Goal: Task Accomplishment & Management: Complete application form

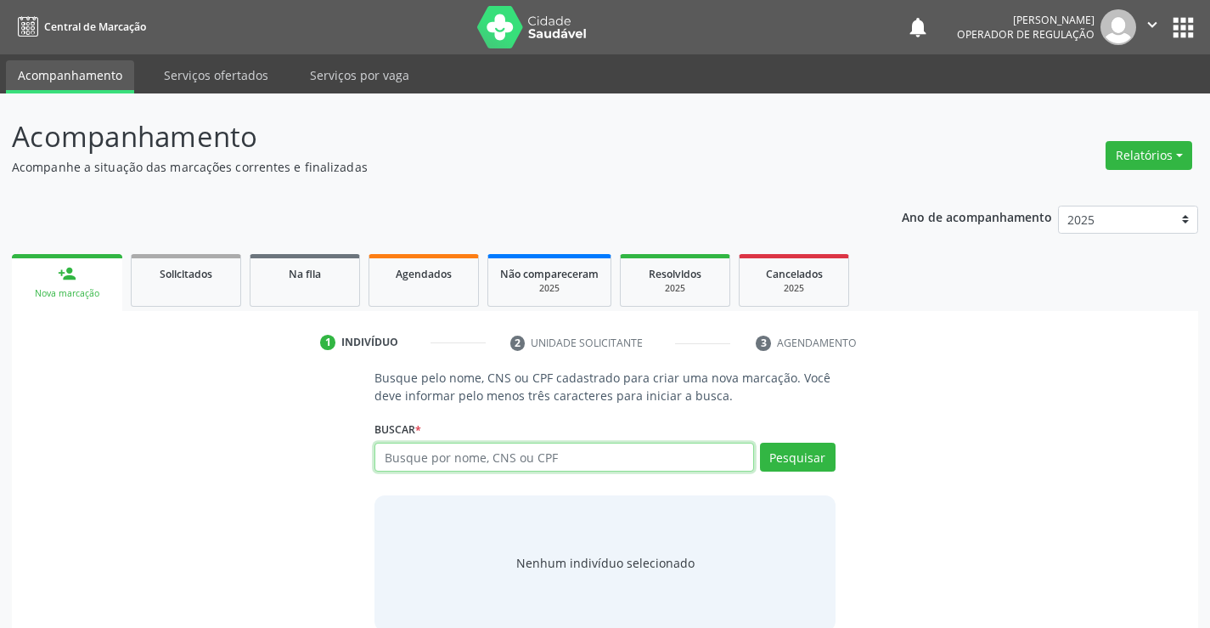
click at [516, 443] on input "text" at bounding box center [564, 457] width 379 height 29
click at [470, 463] on input "text" at bounding box center [564, 457] width 379 height 29
type input "708706141573898"
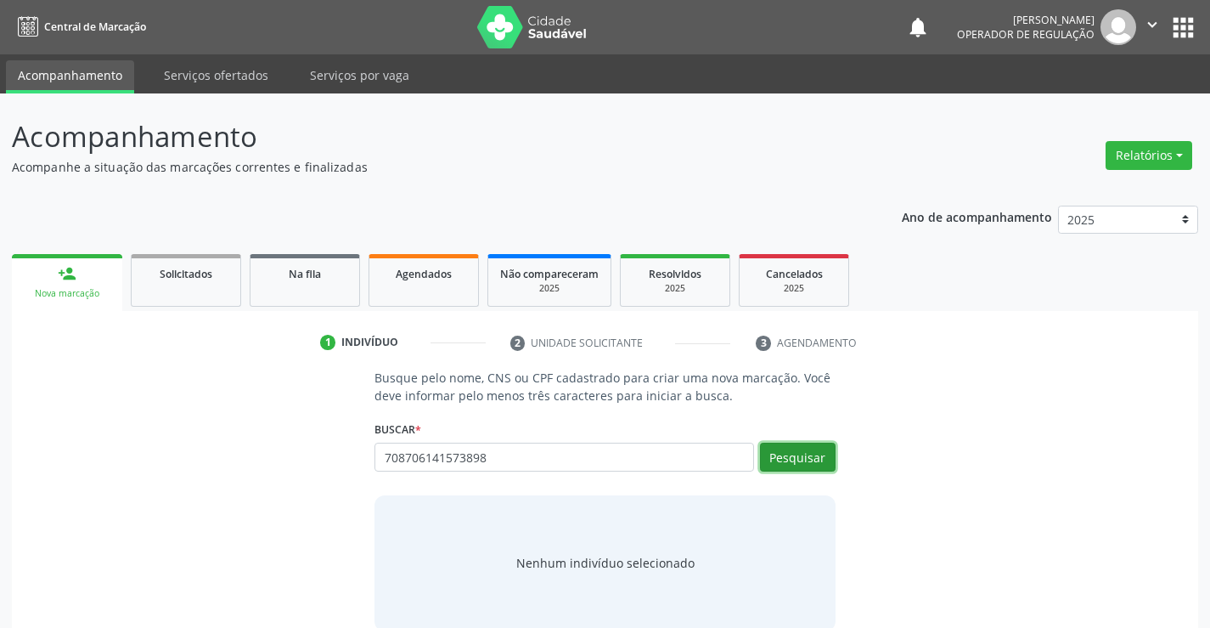
click at [787, 455] on button "Pesquisar" at bounding box center [798, 457] width 76 height 29
type input "708706141573898"
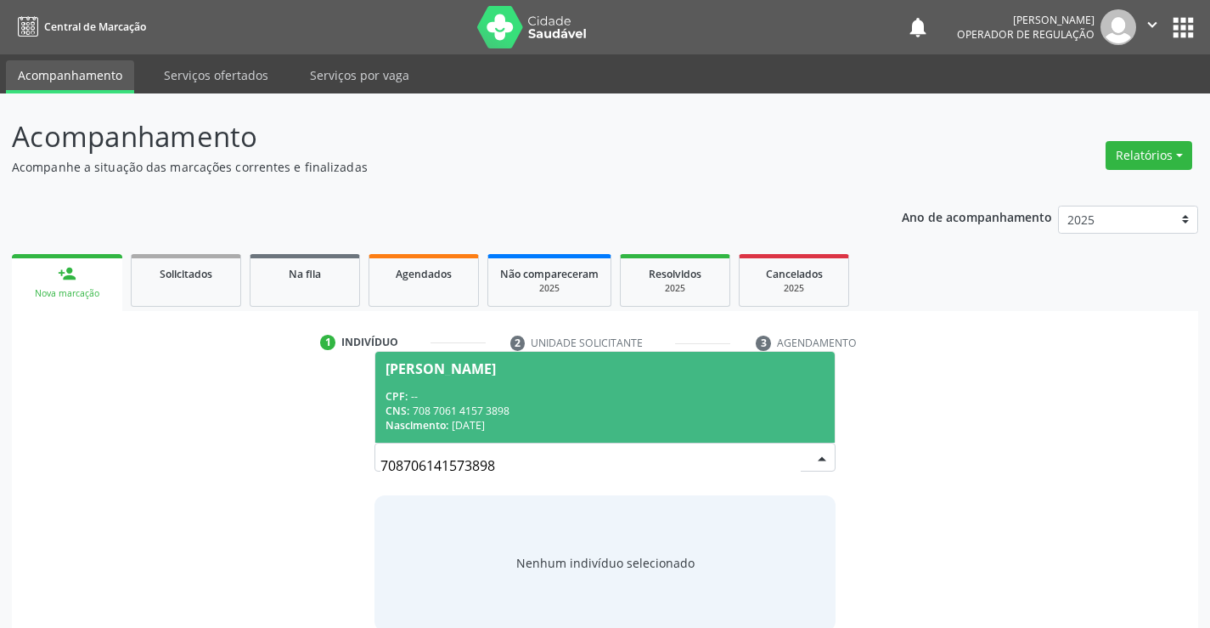
click at [482, 395] on div "CPF: --" at bounding box center [605, 396] width 438 height 14
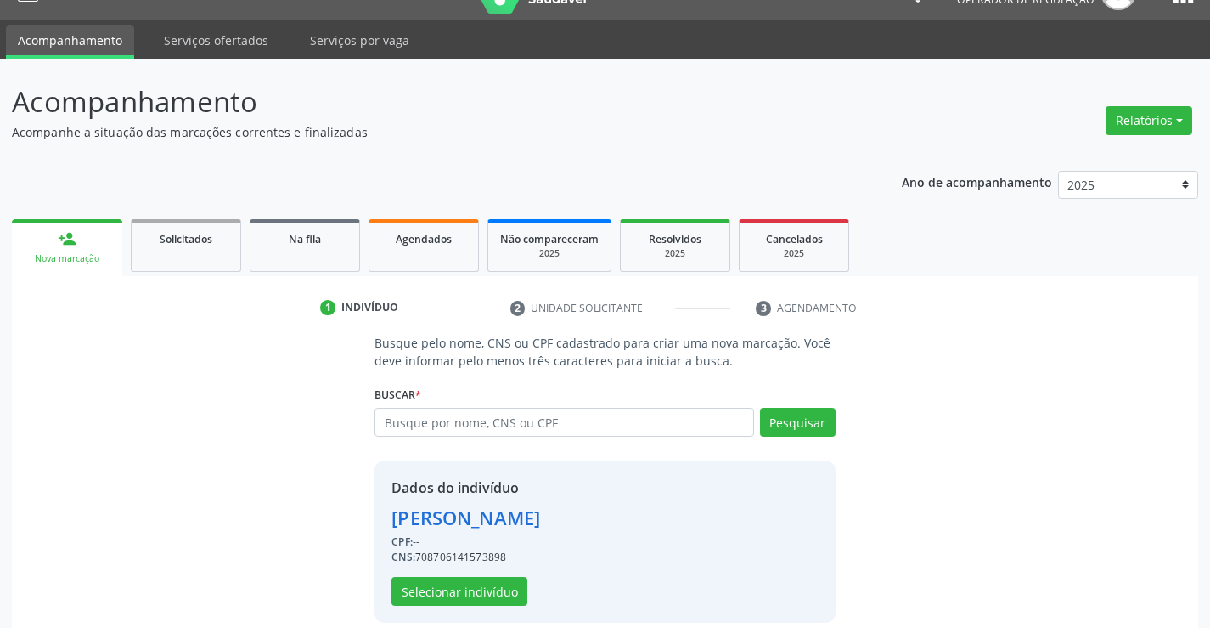
scroll to position [54, 0]
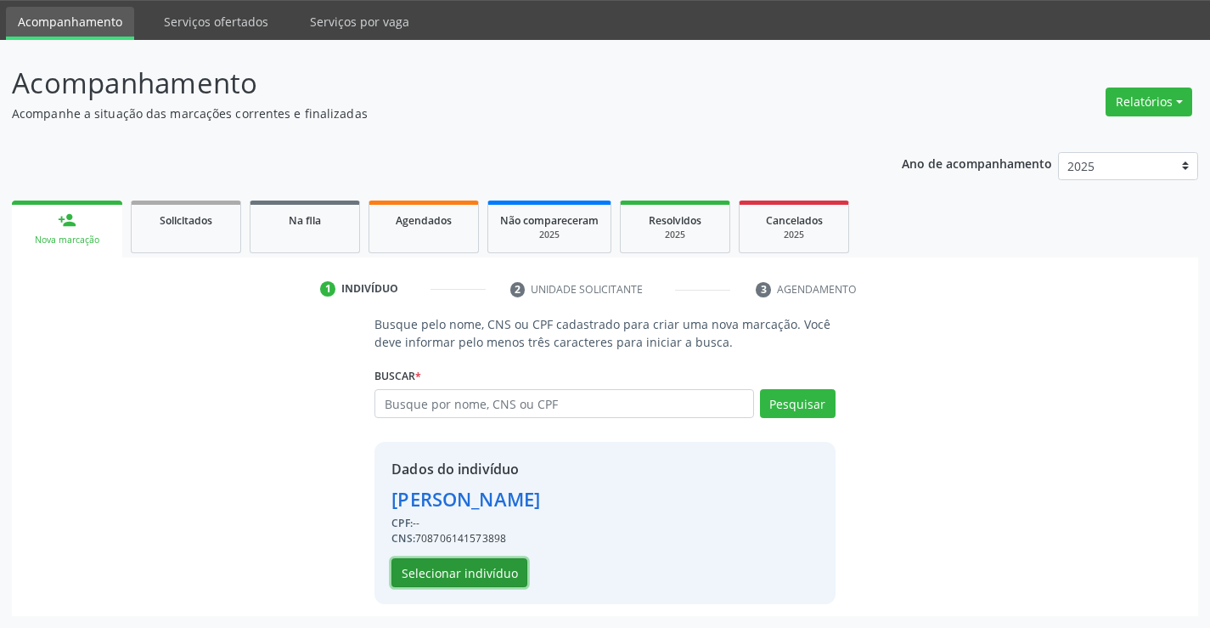
click at [460, 566] on button "Selecionar indivíduo" at bounding box center [460, 572] width 136 height 29
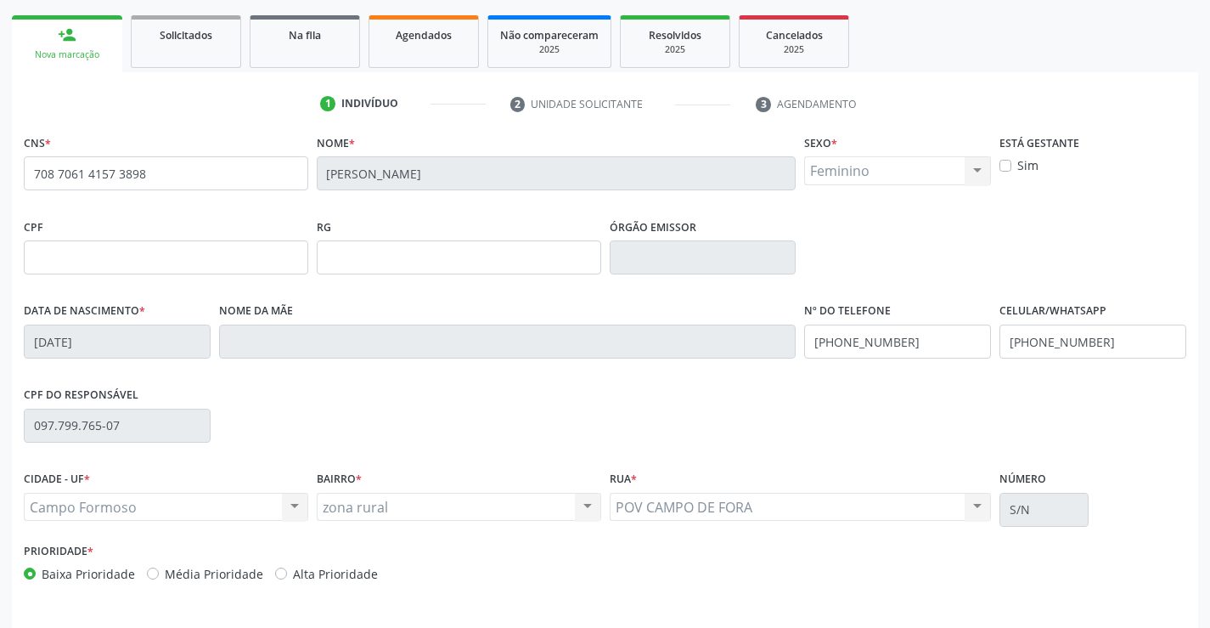
scroll to position [293, 0]
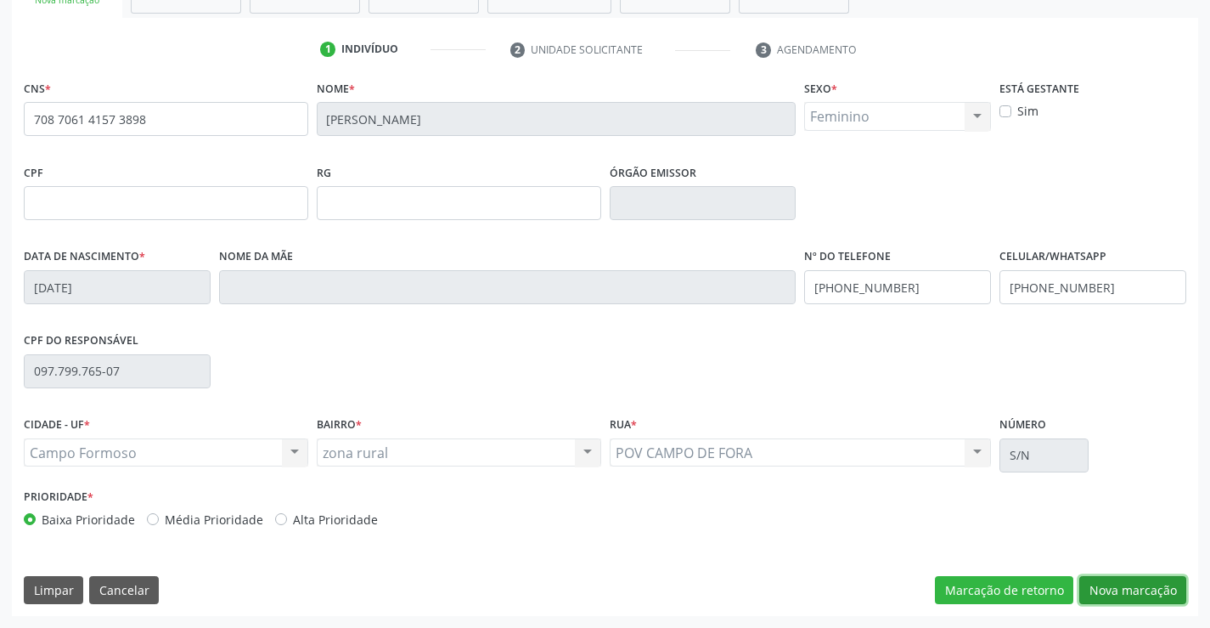
click at [1132, 584] on button "Nova marcação" at bounding box center [1133, 590] width 107 height 29
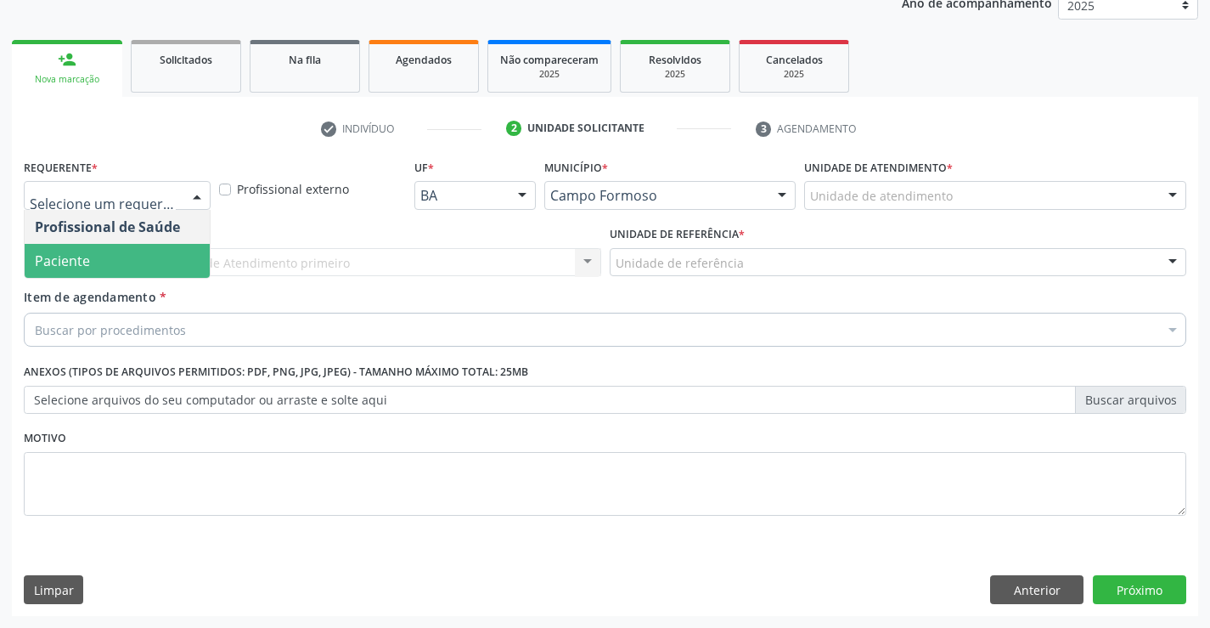
click at [99, 261] on span "Paciente" at bounding box center [117, 261] width 185 height 34
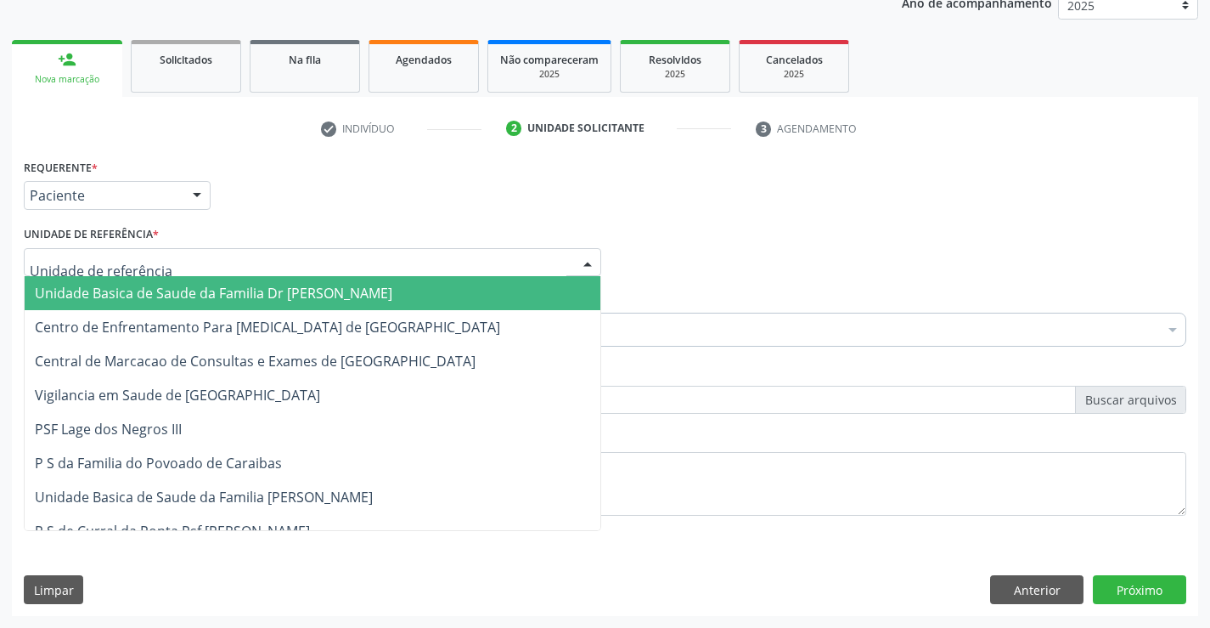
click at [144, 289] on span "Unidade Basica de Saude da Familia Dr [PERSON_NAME]" at bounding box center [214, 293] width 358 height 19
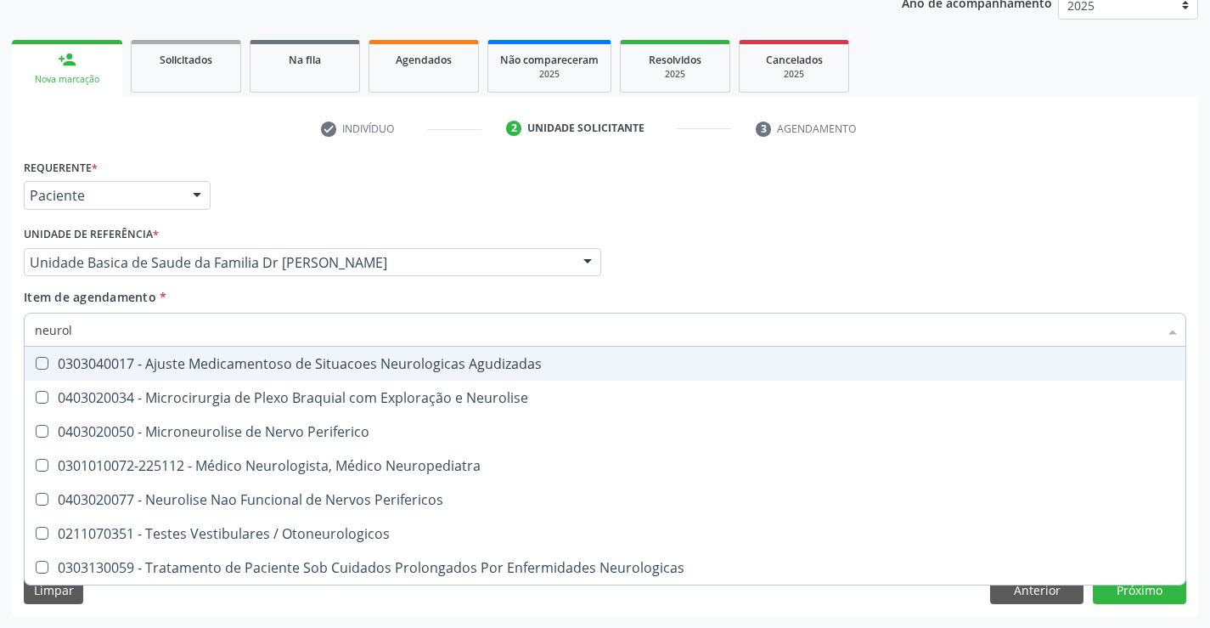
type input "neurolo"
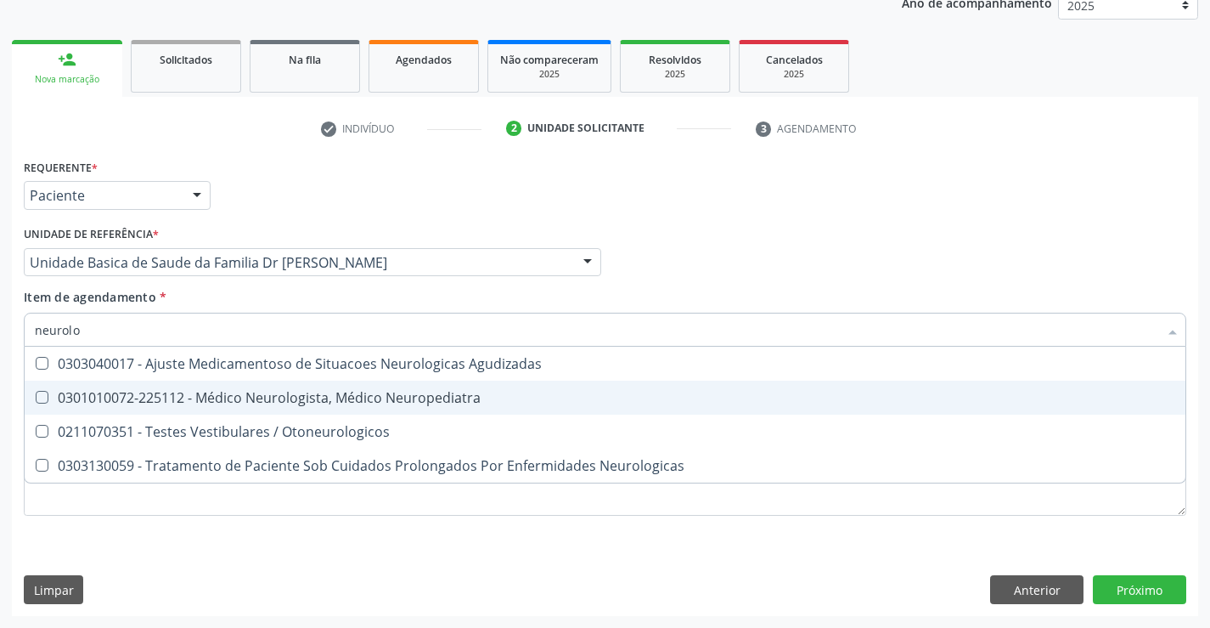
click at [250, 396] on div "0301010072-225112 - Médico Neurologista, Médico Neuropediatra" at bounding box center [605, 398] width 1141 height 14
checkbox Neuropediatra "true"
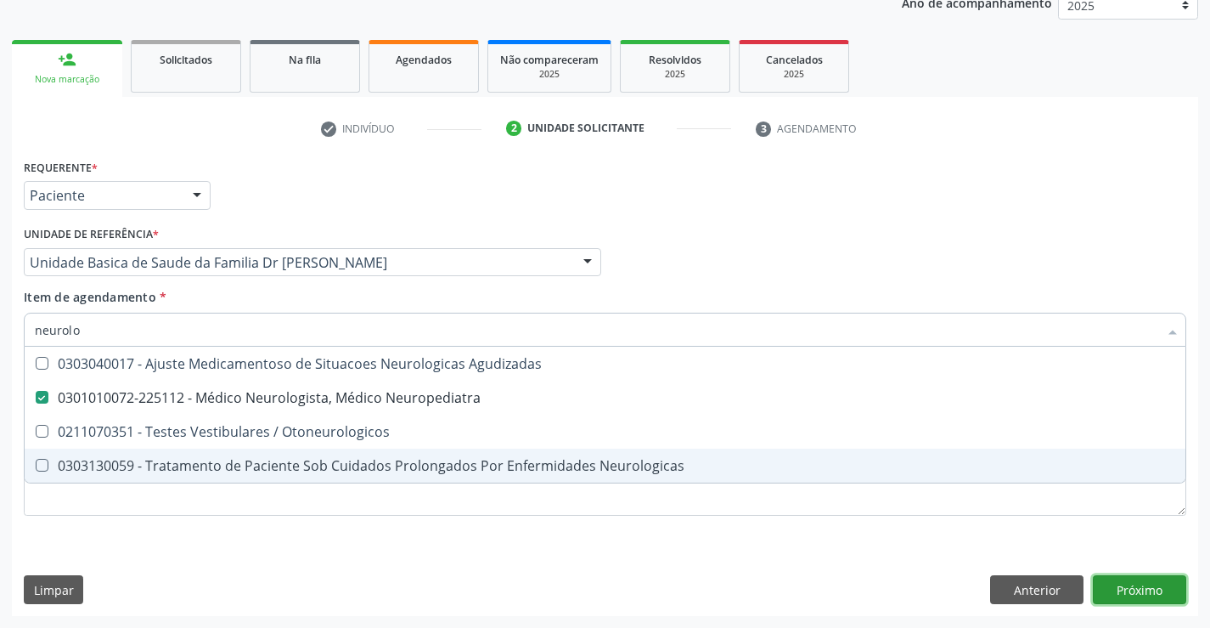
click at [1141, 584] on div "Requerente * Paciente Profissional de Saúde Paciente Nenhum resultado encontrad…" at bounding box center [605, 385] width 1187 height 461
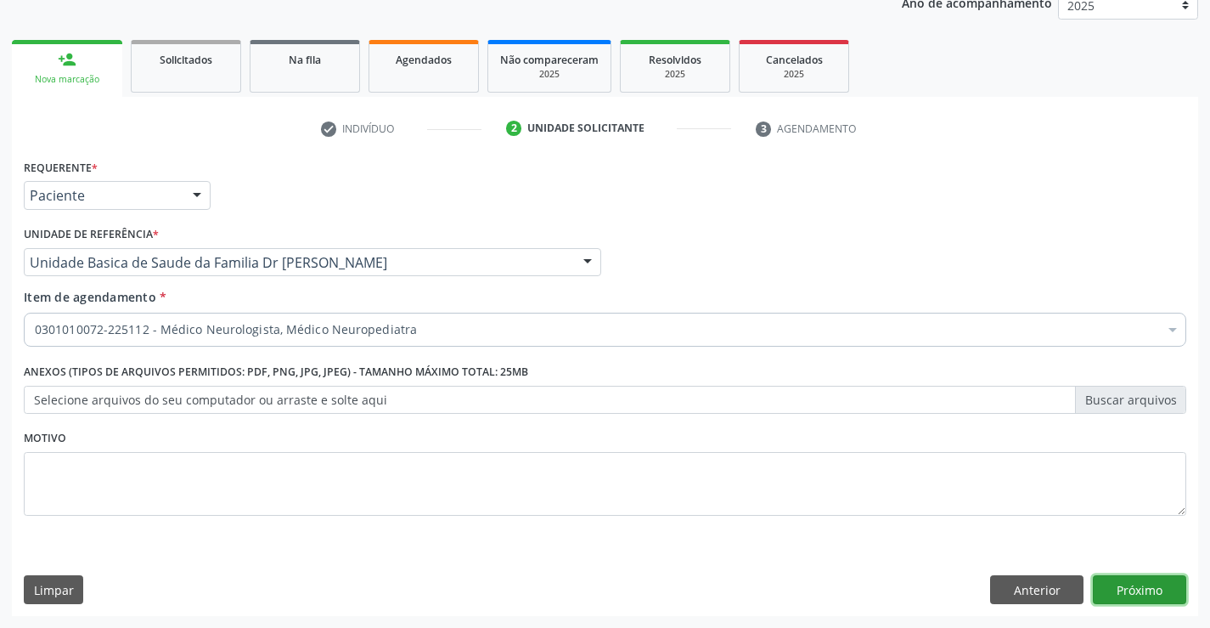
click at [1129, 582] on button "Próximo" at bounding box center [1139, 589] width 93 height 29
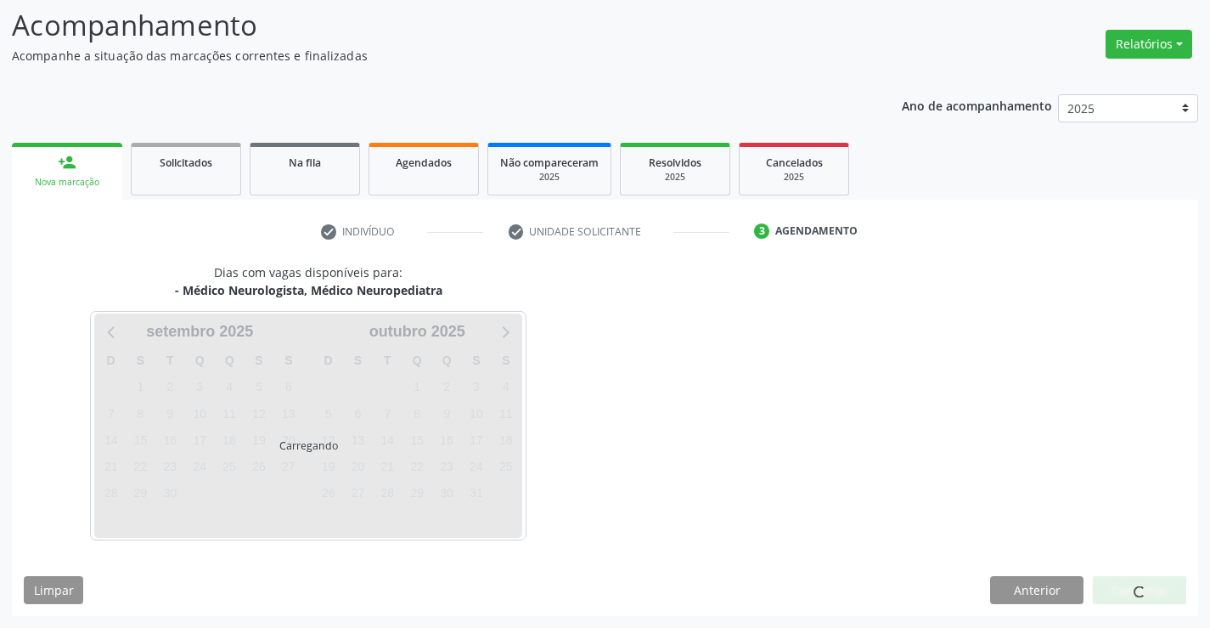
scroll to position [161, 0]
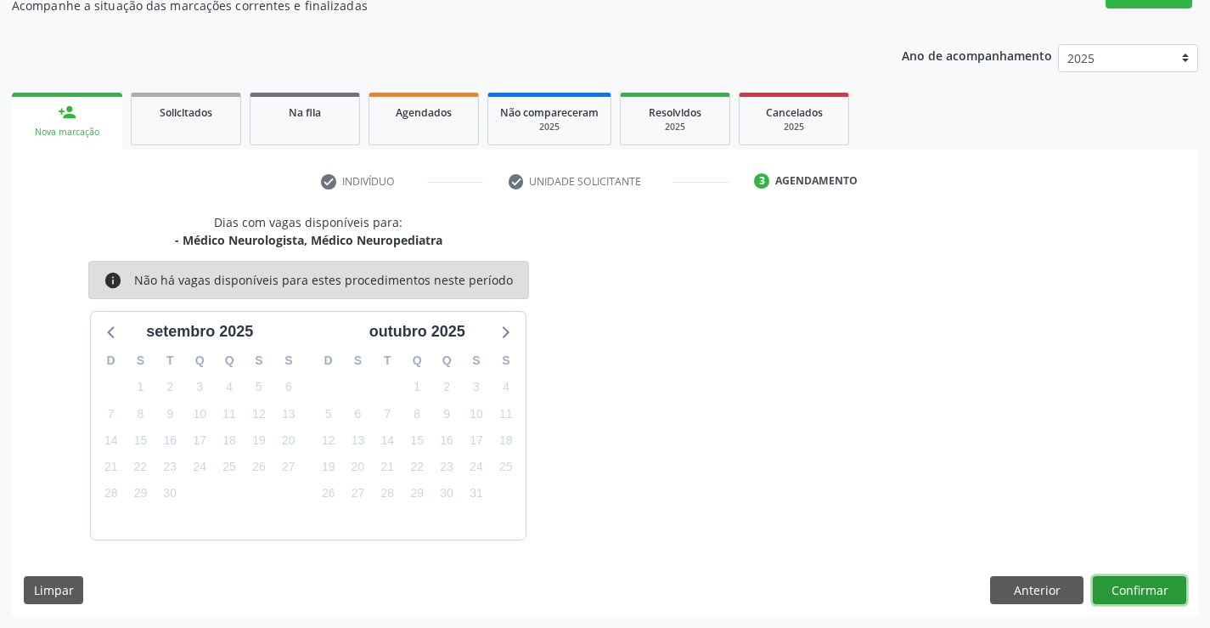
click at [1124, 589] on button "Confirmar" at bounding box center [1139, 590] width 93 height 29
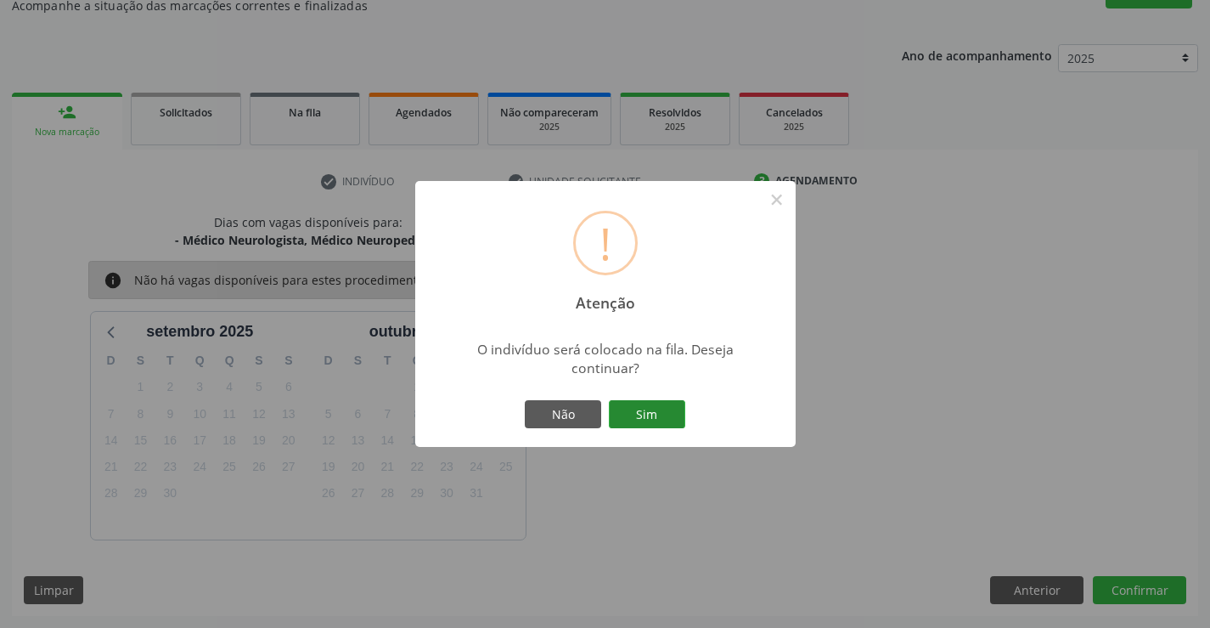
click at [635, 417] on button "Sim" at bounding box center [647, 414] width 76 height 29
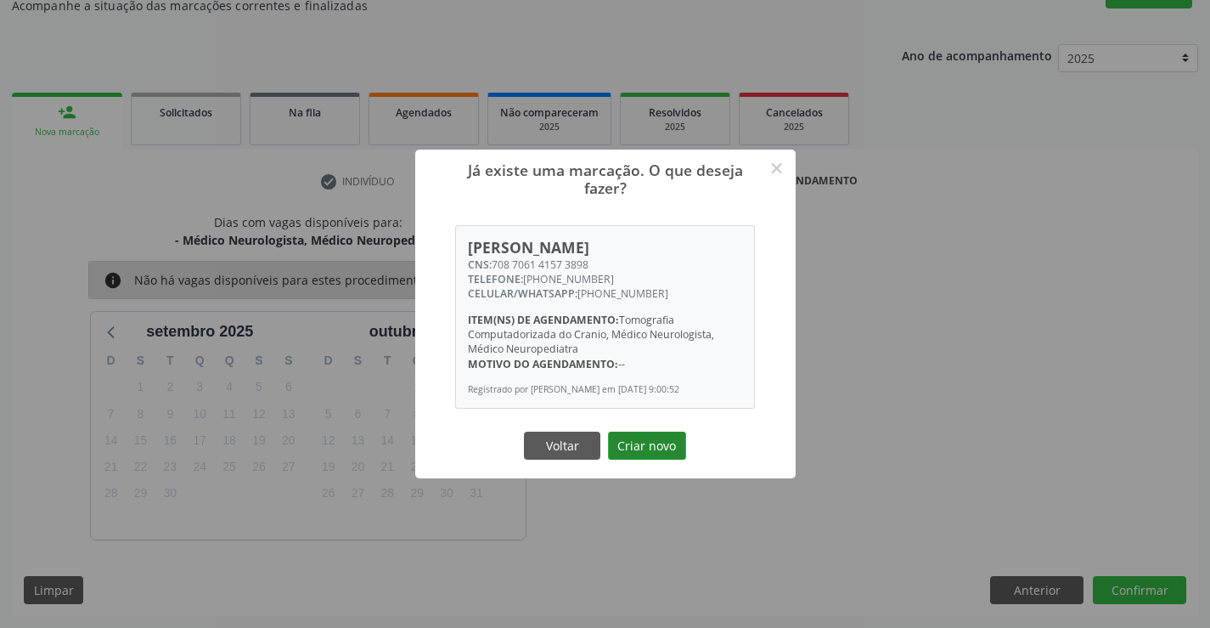
click at [657, 449] on button "Criar novo" at bounding box center [647, 446] width 78 height 29
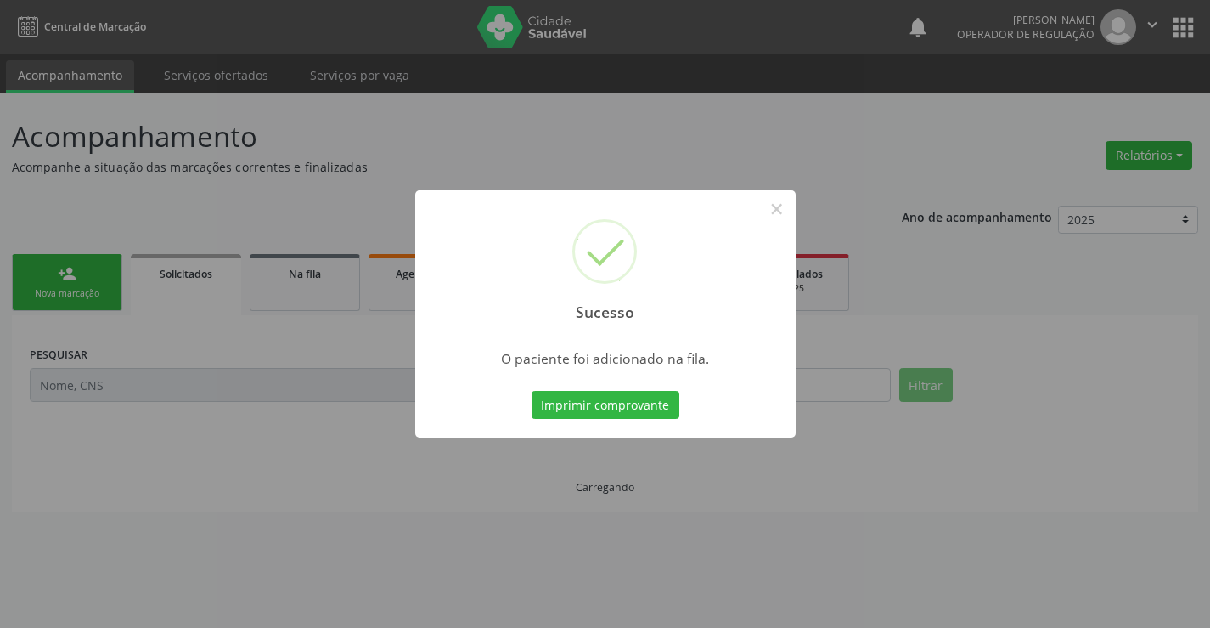
scroll to position [0, 0]
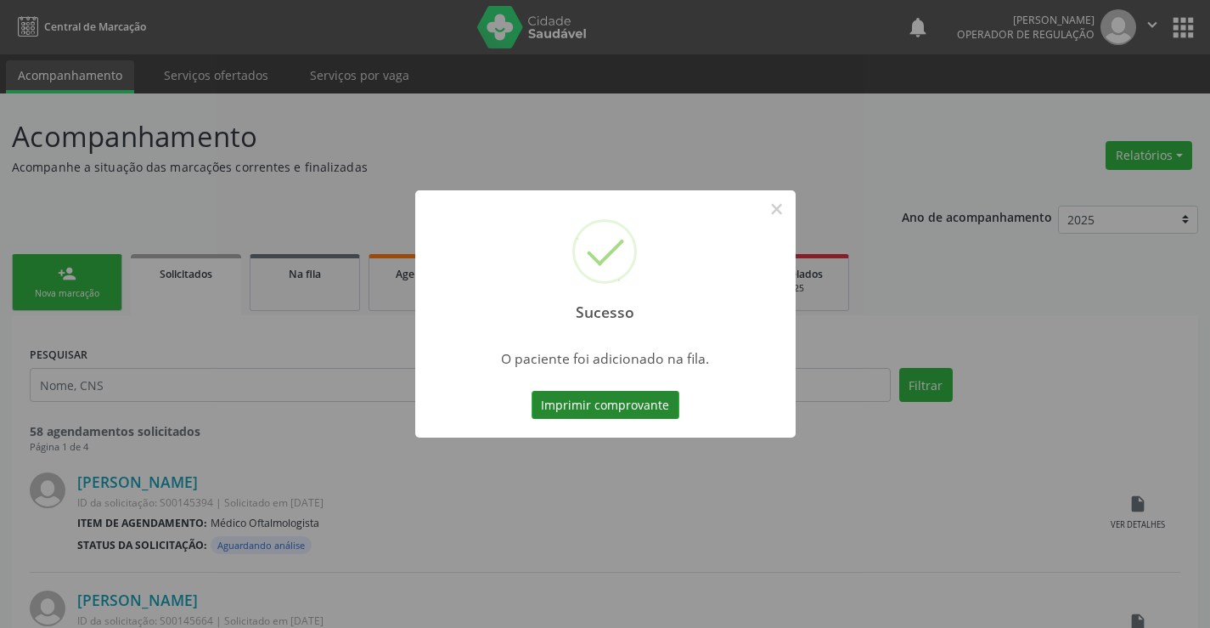
click at [583, 397] on button "Imprimir comprovante" at bounding box center [606, 405] width 148 height 29
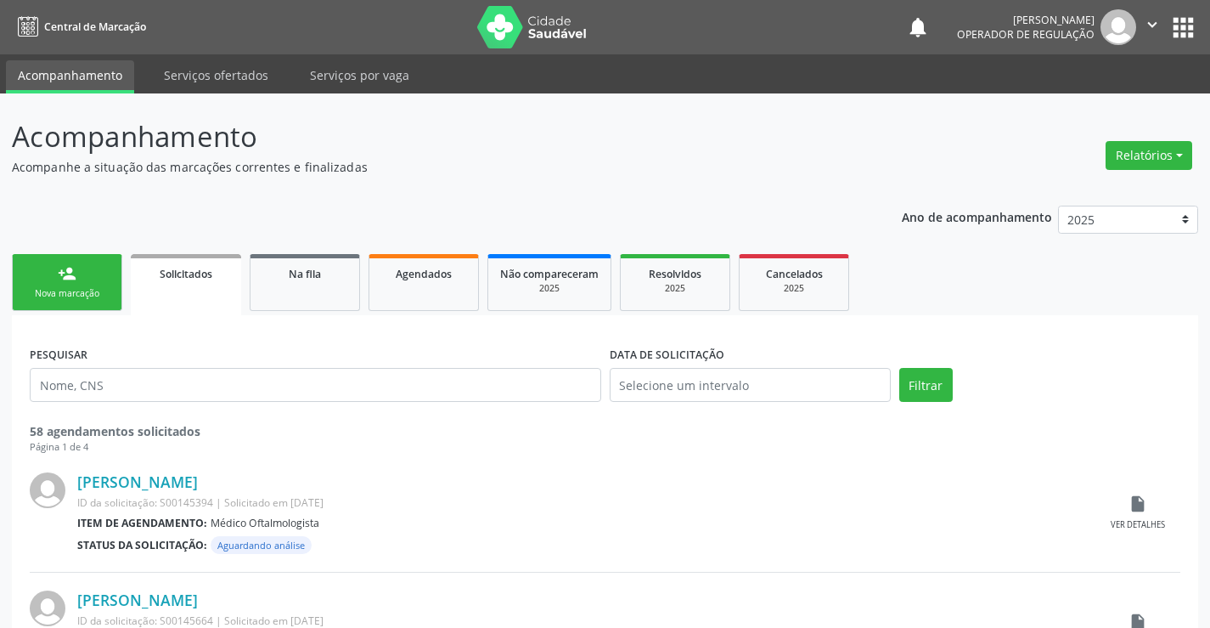
click at [71, 272] on div "person_add" at bounding box center [67, 273] width 19 height 19
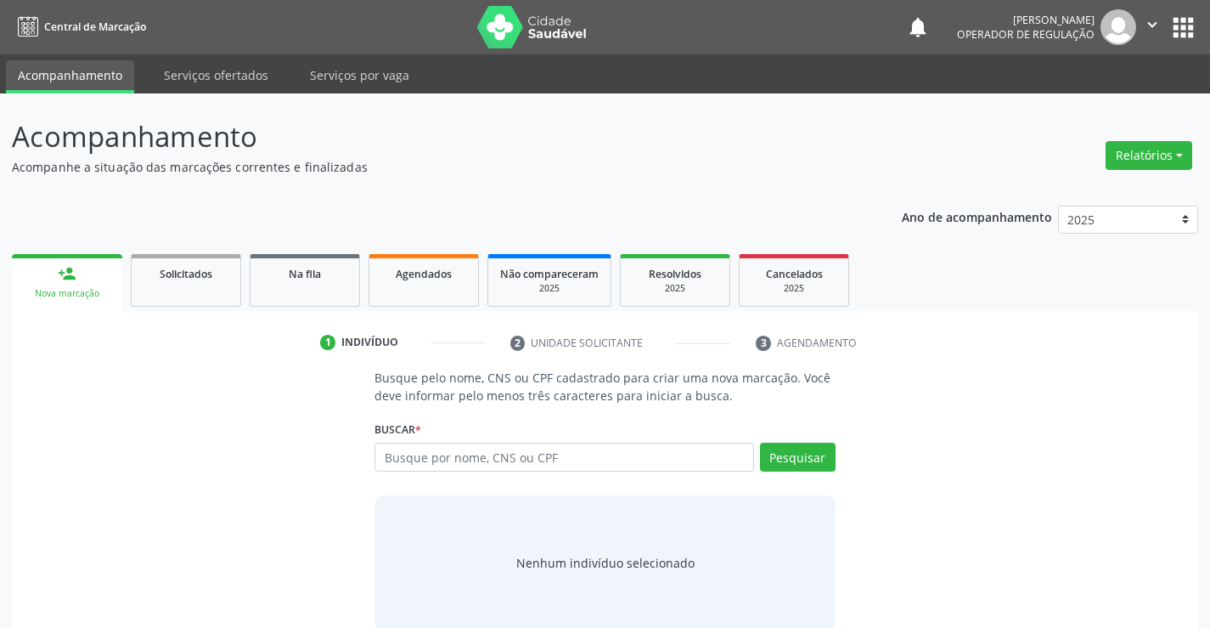
click at [537, 441] on div "Buscar * Busque por nome, CNS ou CPF Nenhum resultado encontrado para: " " Digi…" at bounding box center [605, 449] width 460 height 66
click at [533, 456] on input "text" at bounding box center [564, 457] width 379 height 29
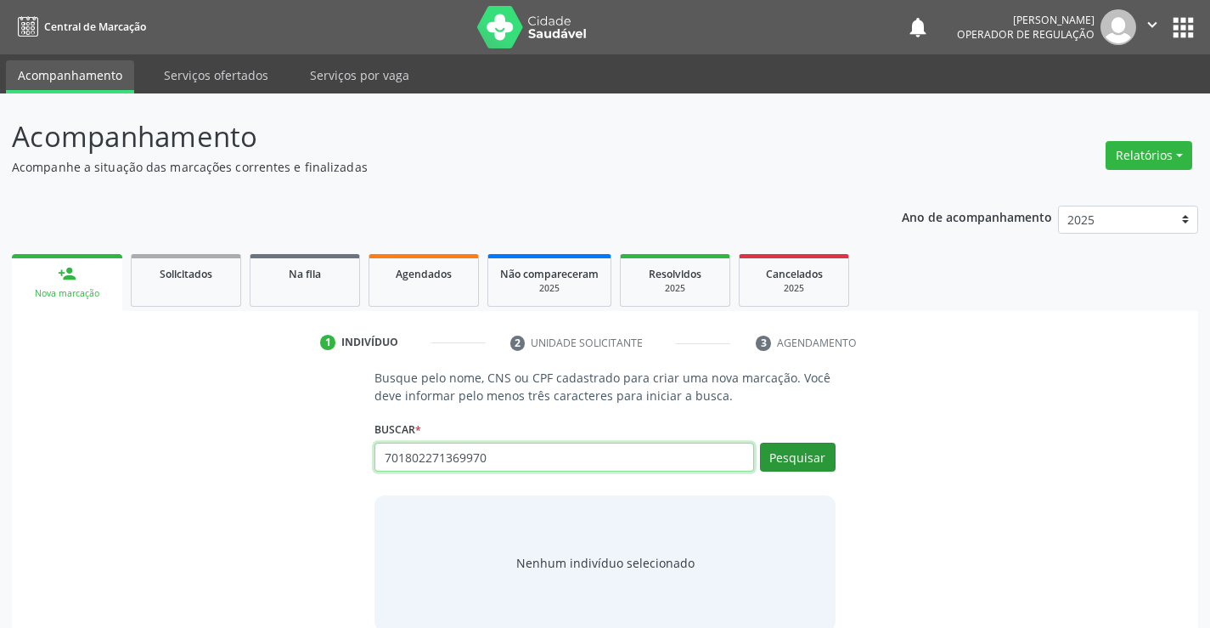
type input "701802271369970"
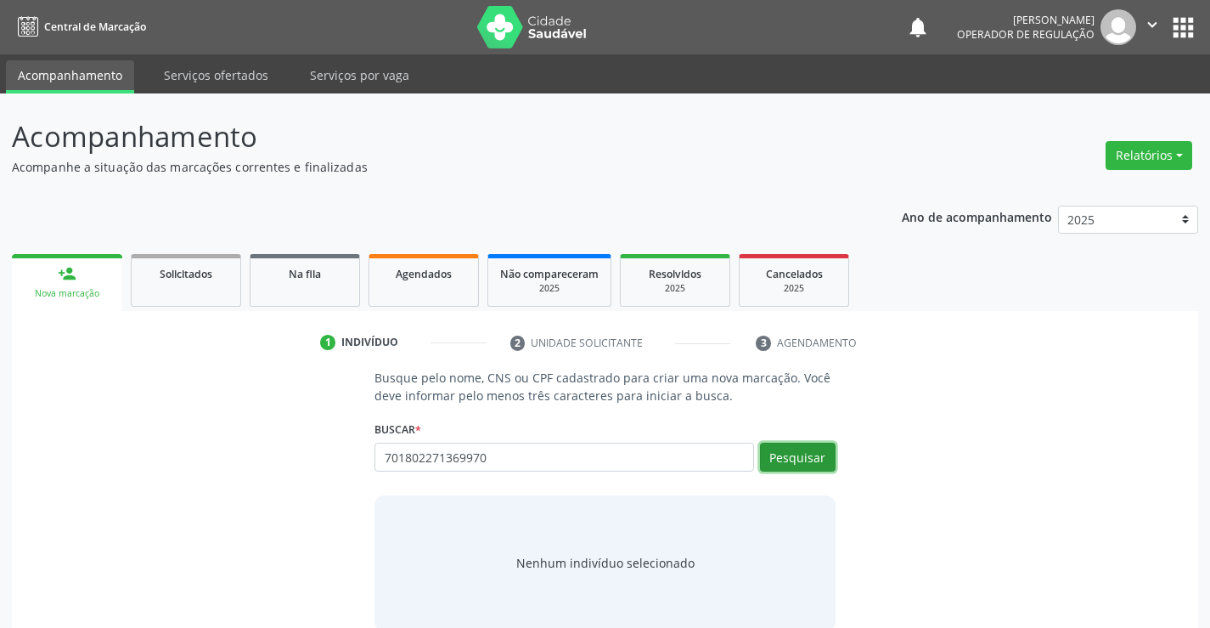
click at [797, 461] on button "Pesquisar" at bounding box center [798, 457] width 76 height 29
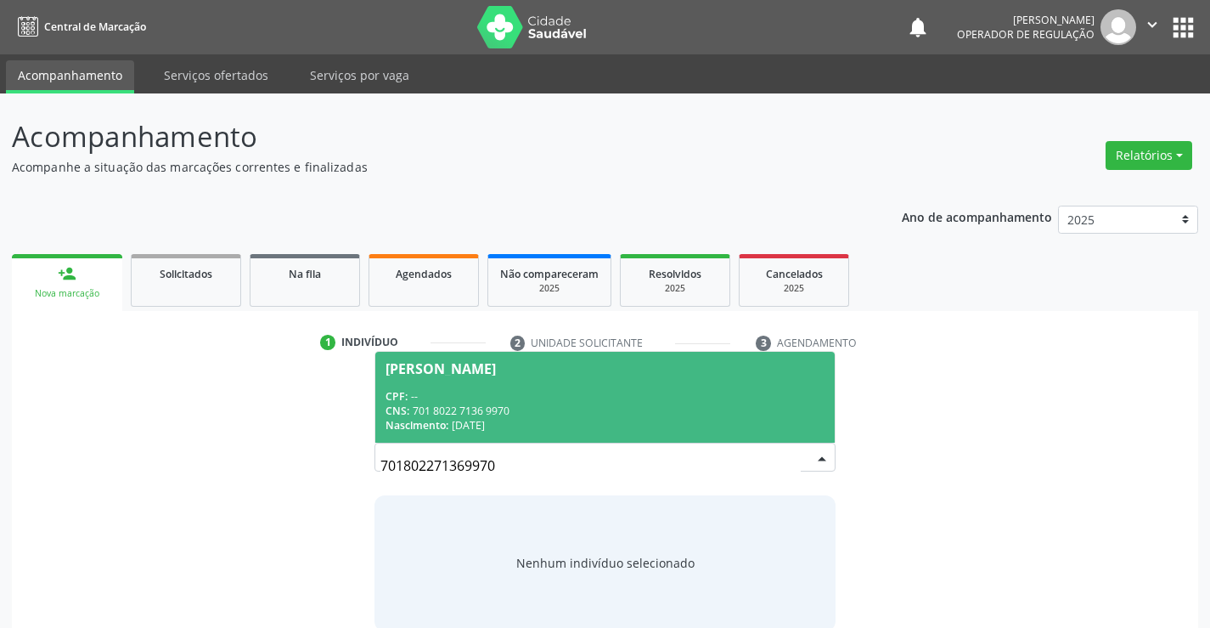
click at [448, 401] on div "CPF: --" at bounding box center [605, 396] width 438 height 14
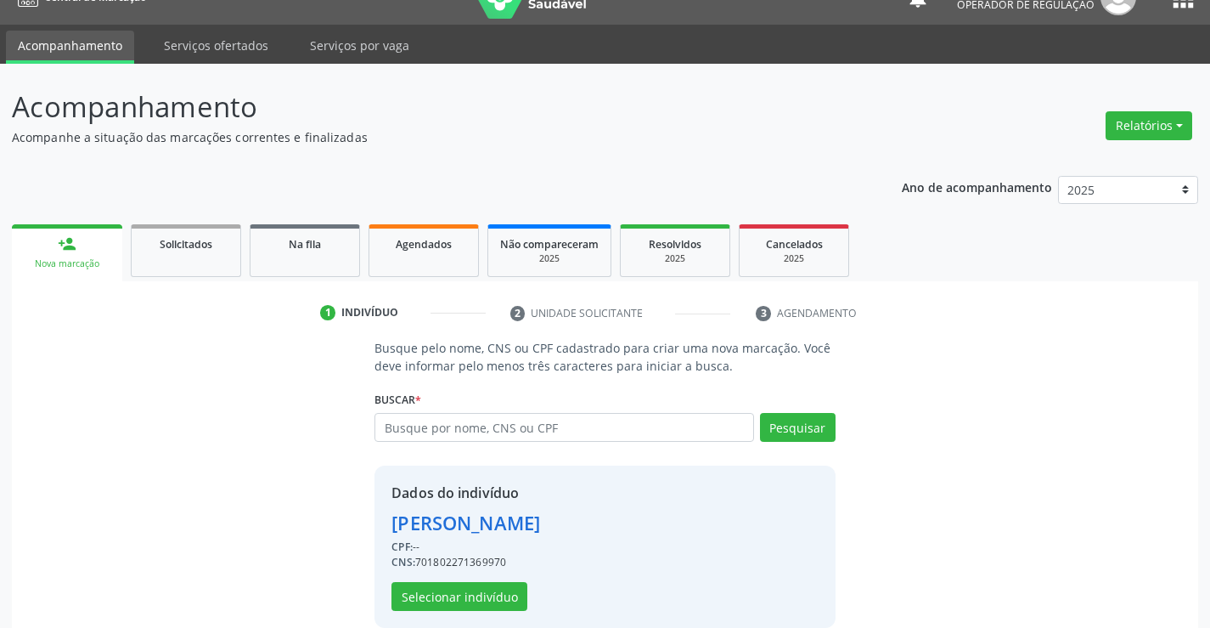
scroll to position [54, 0]
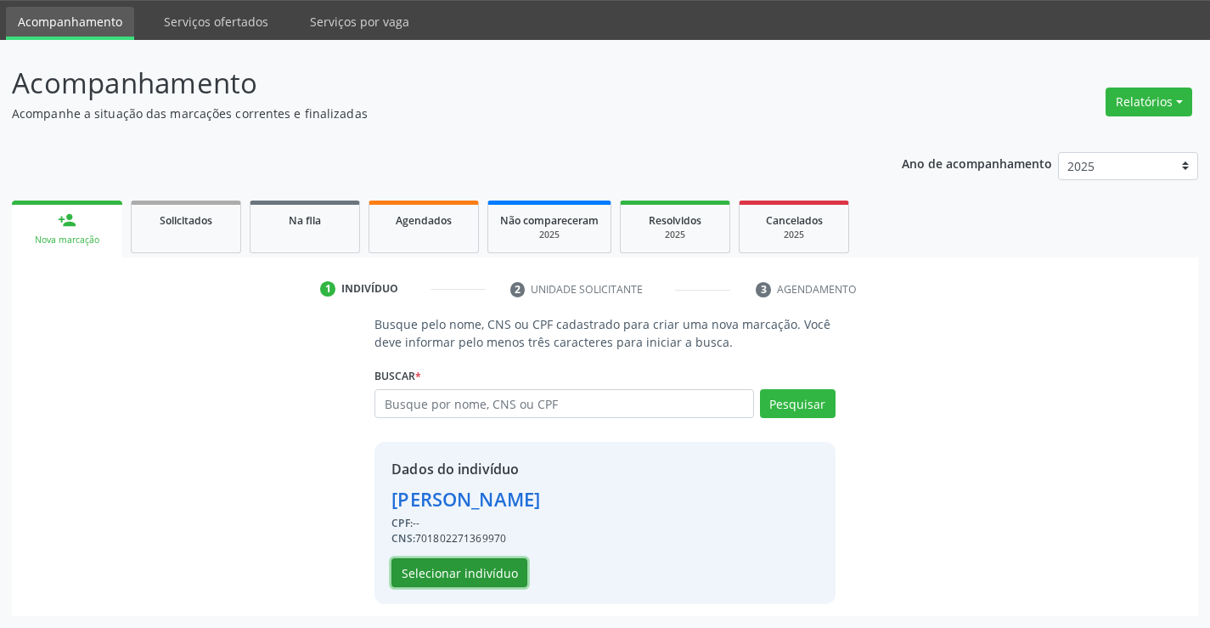
click at [461, 573] on button "Selecionar indivíduo" at bounding box center [460, 572] width 136 height 29
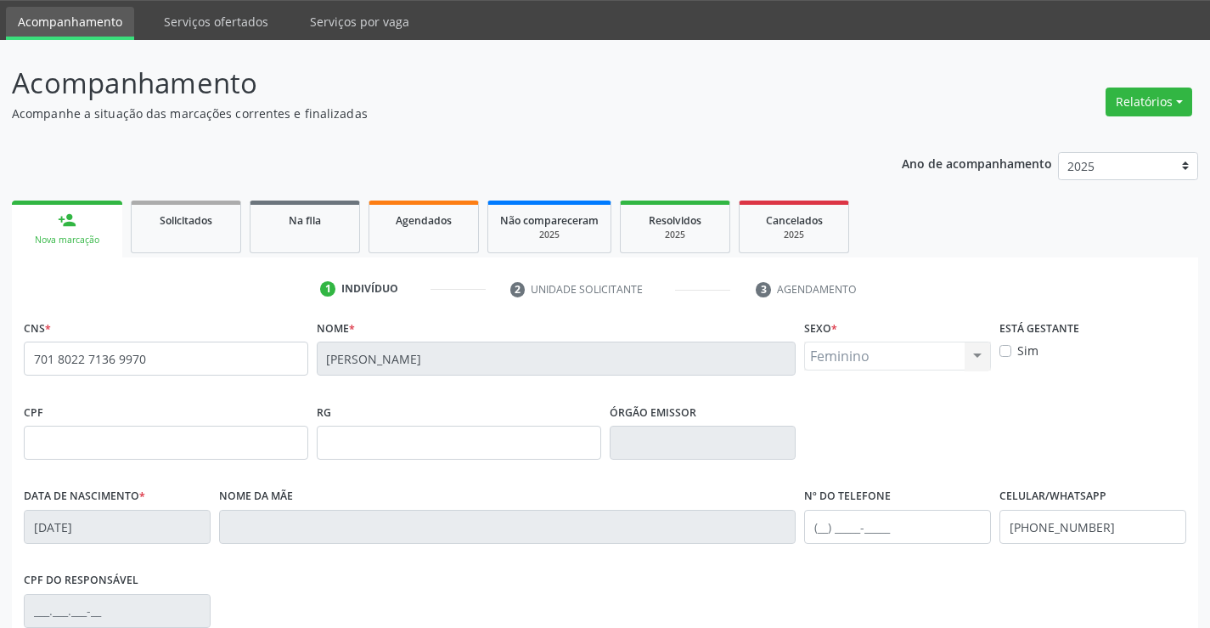
scroll to position [293, 0]
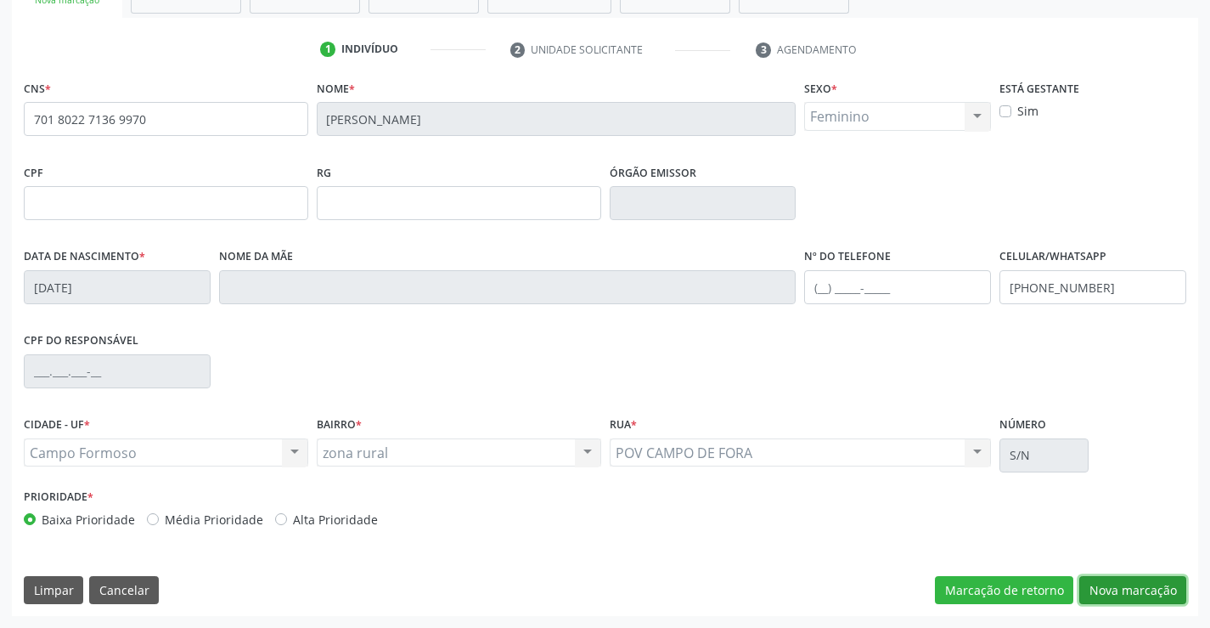
click at [1108, 587] on button "Nova marcação" at bounding box center [1133, 590] width 107 height 29
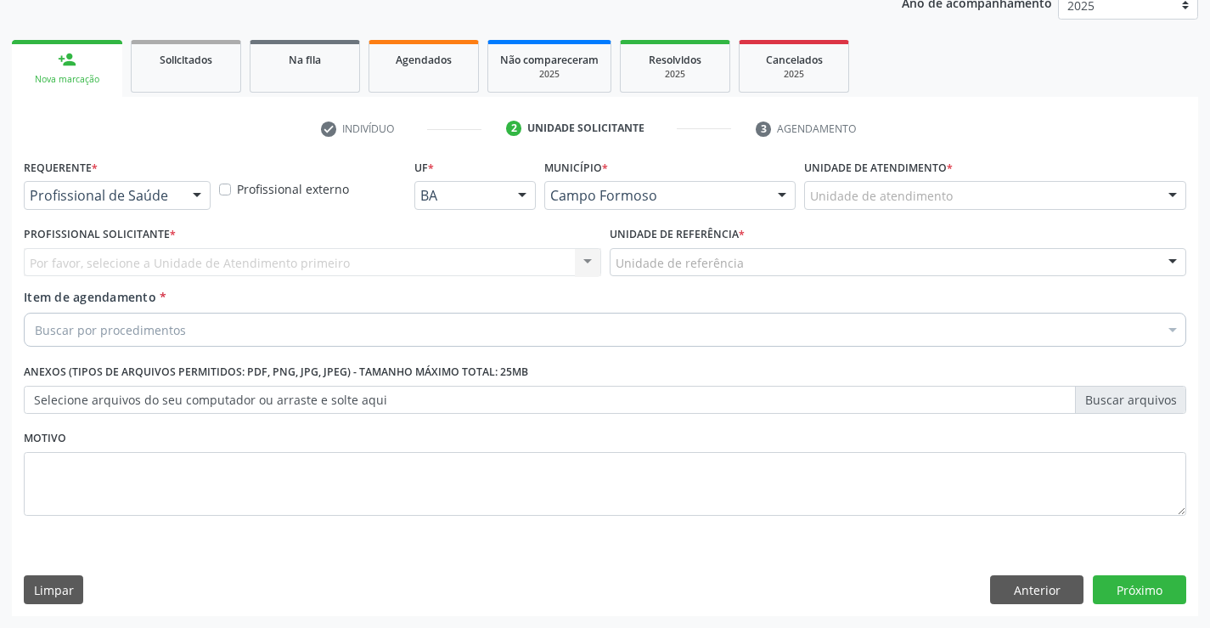
scroll to position [214, 0]
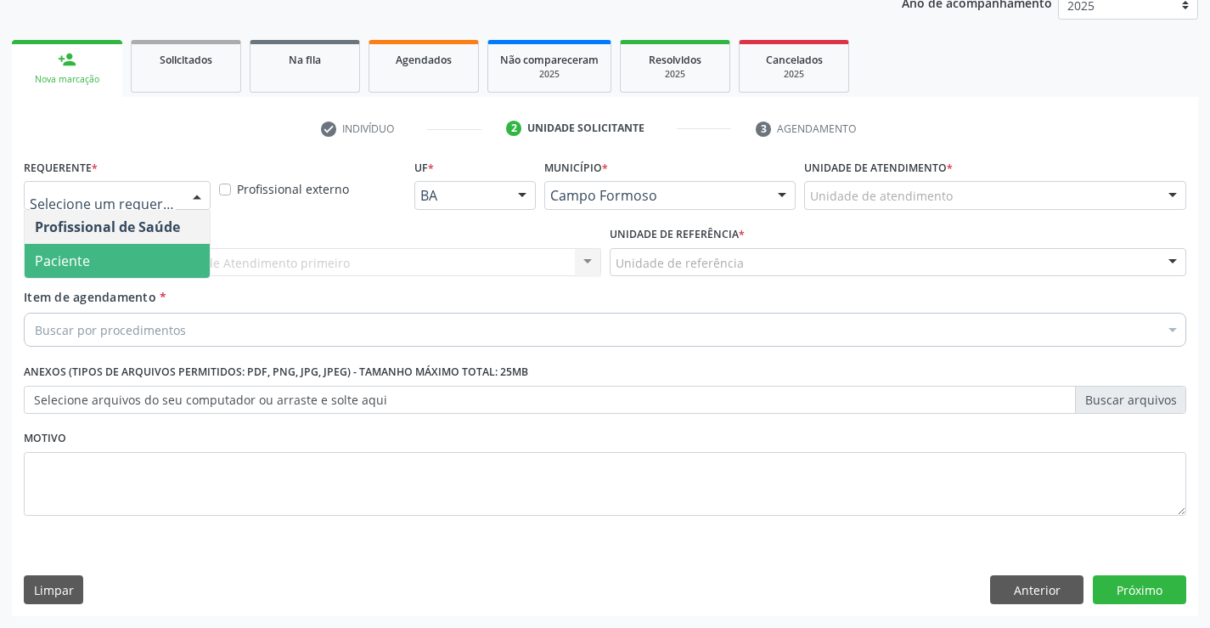
click at [120, 257] on span "Paciente" at bounding box center [117, 261] width 185 height 34
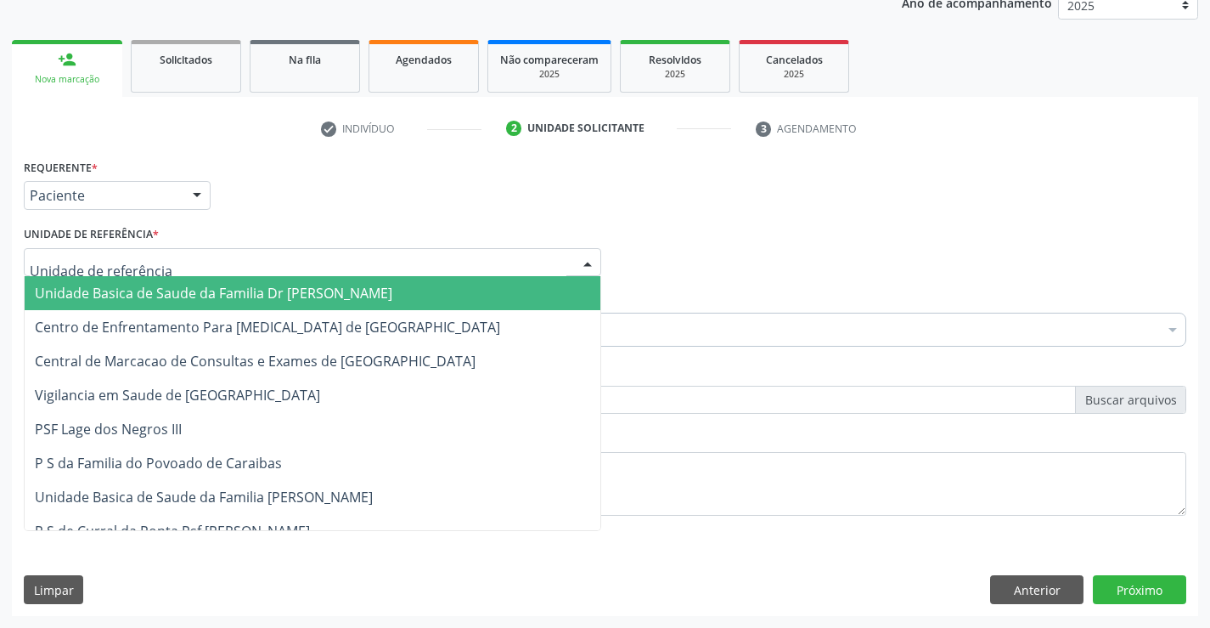
click at [189, 288] on span "Unidade Basica de Saude da Familia Dr [PERSON_NAME]" at bounding box center [214, 293] width 358 height 19
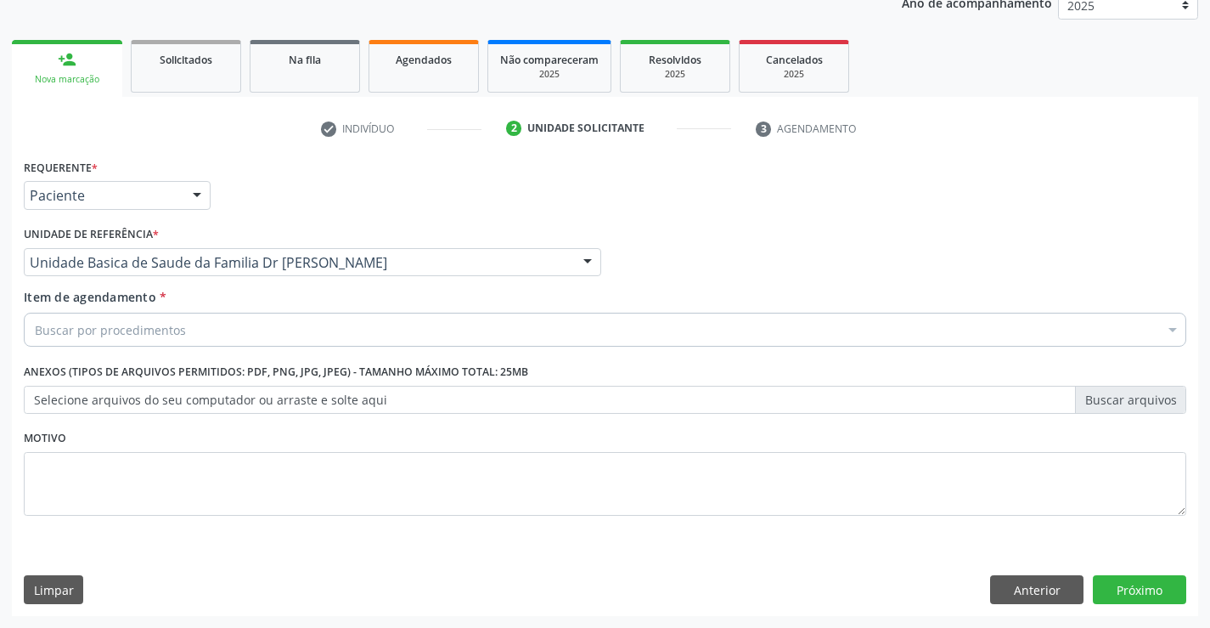
click at [207, 336] on div "Buscar por procedimentos" at bounding box center [605, 330] width 1163 height 34
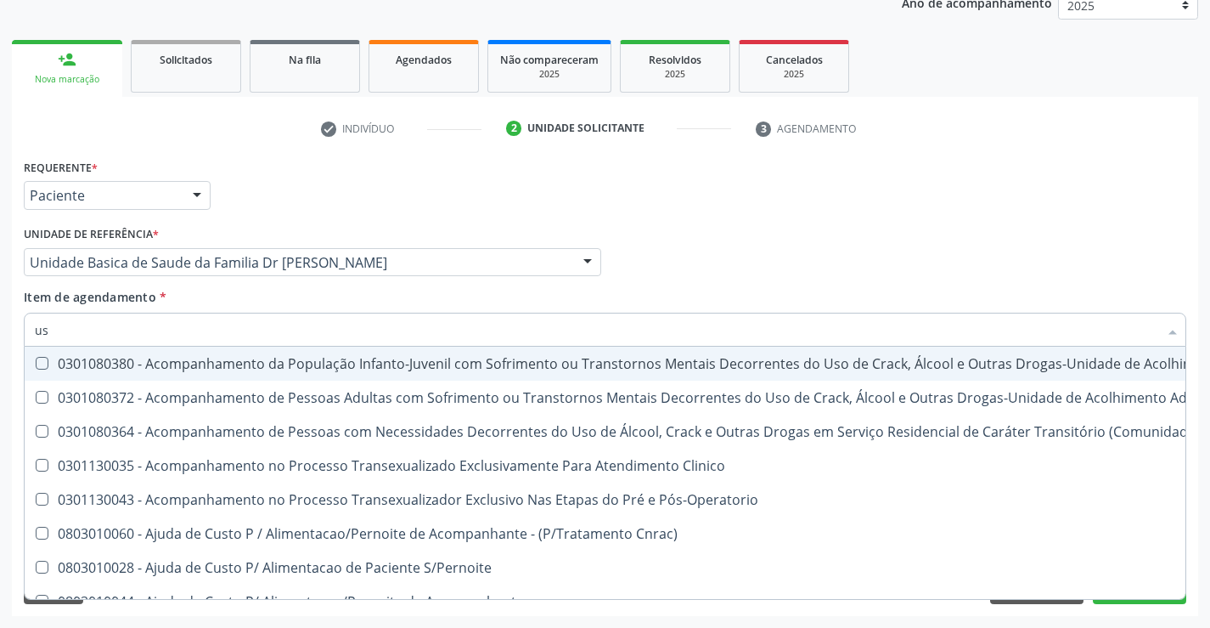
type input "usg"
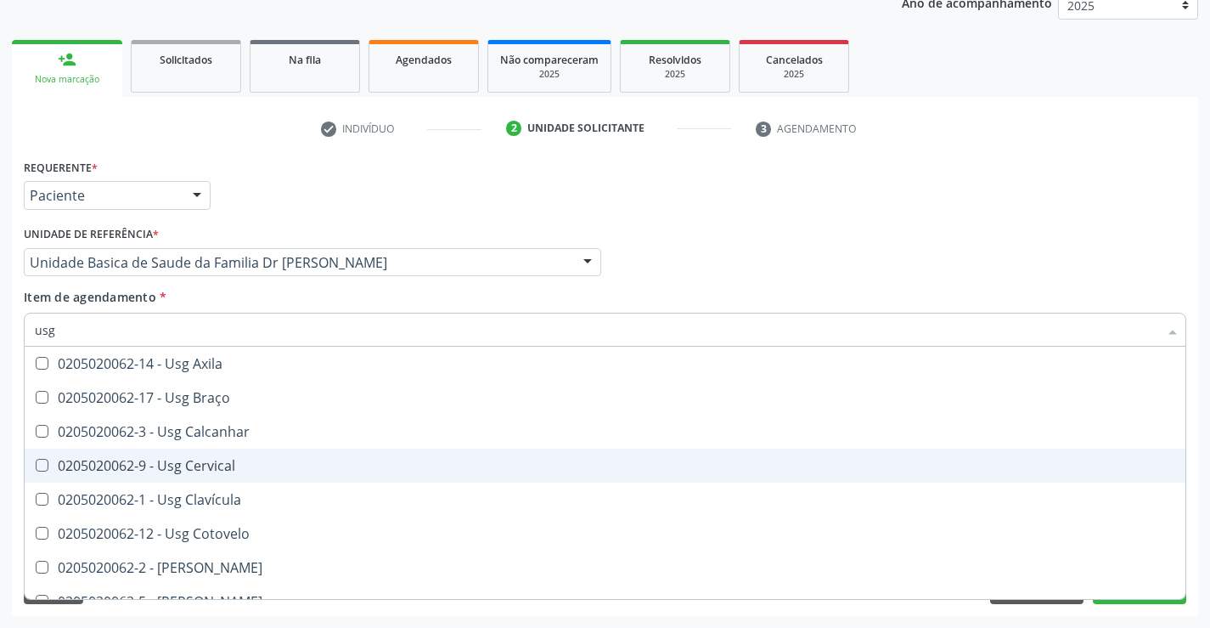
scroll to position [85, 0]
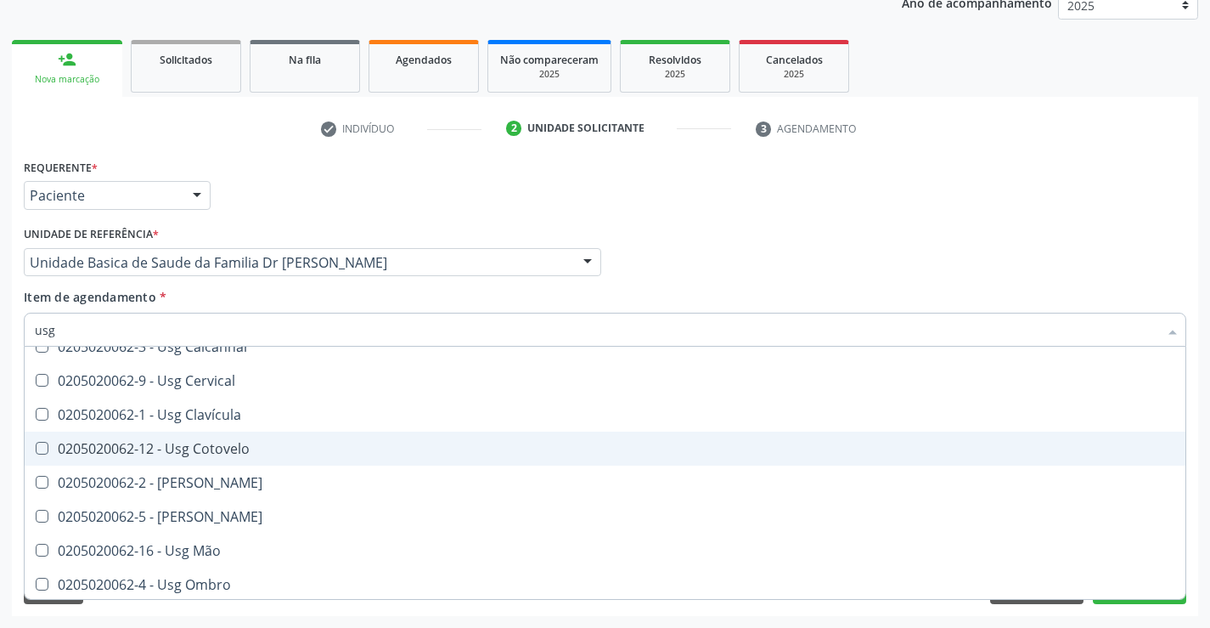
click at [248, 444] on div "0205020062-12 - Usg Cotovelo" at bounding box center [605, 449] width 1141 height 14
checkbox Cotovelo "true"
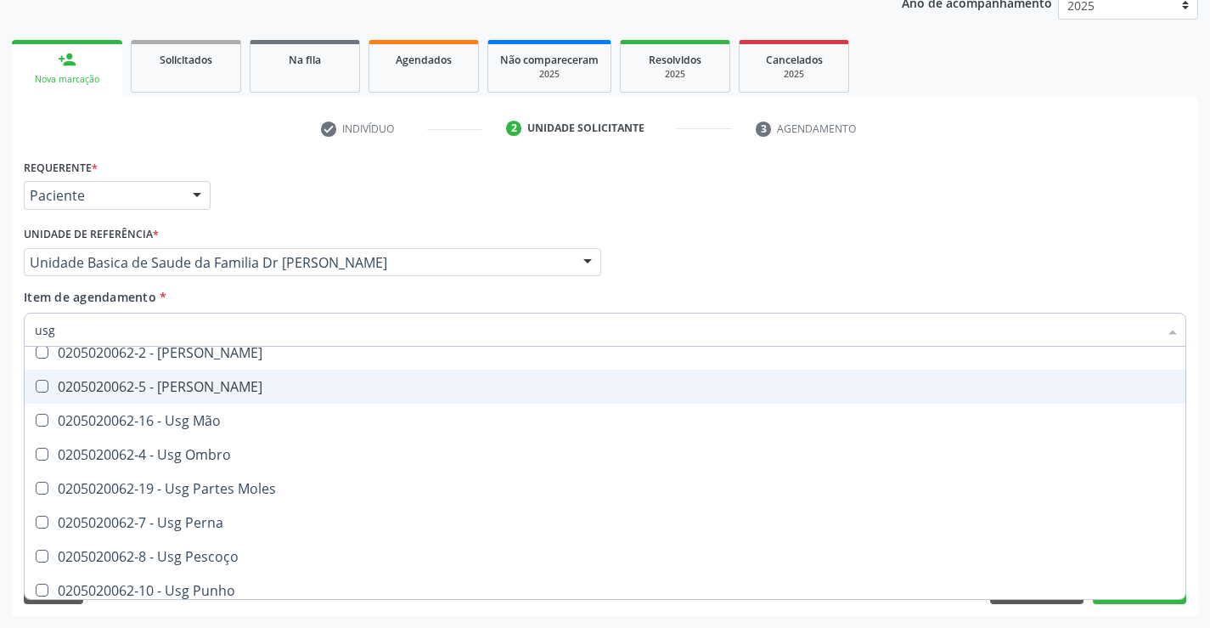
scroll to position [255, 0]
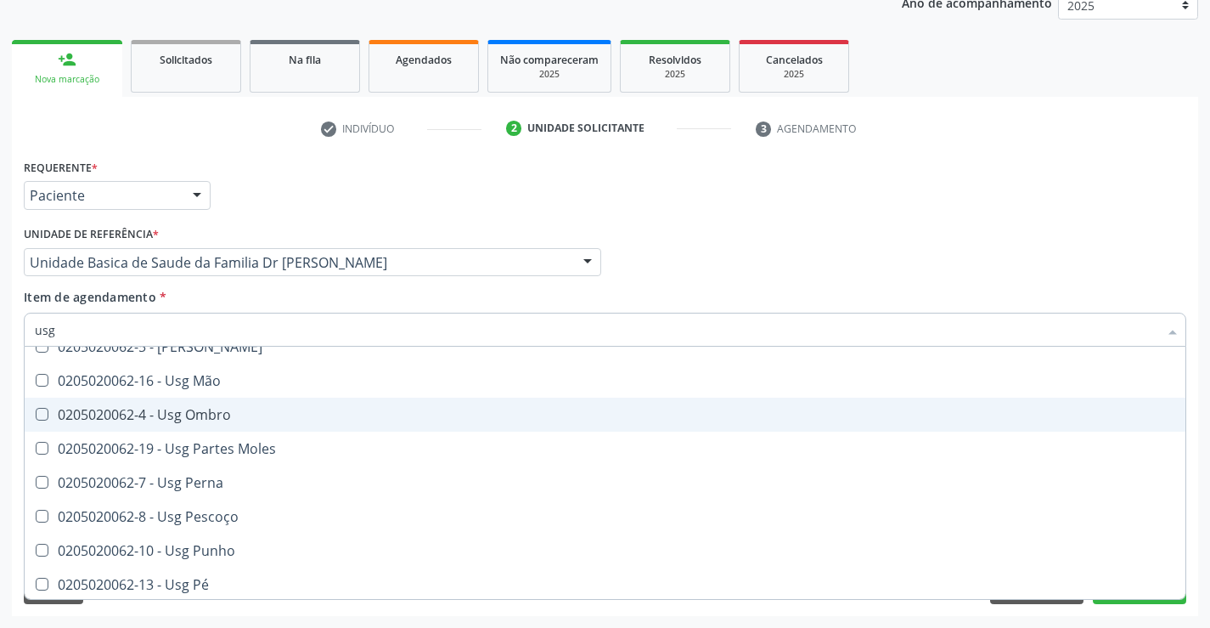
click at [239, 414] on div "0205020062-4 - Usg Ombro" at bounding box center [605, 415] width 1141 height 14
checkbox Ombro "true"
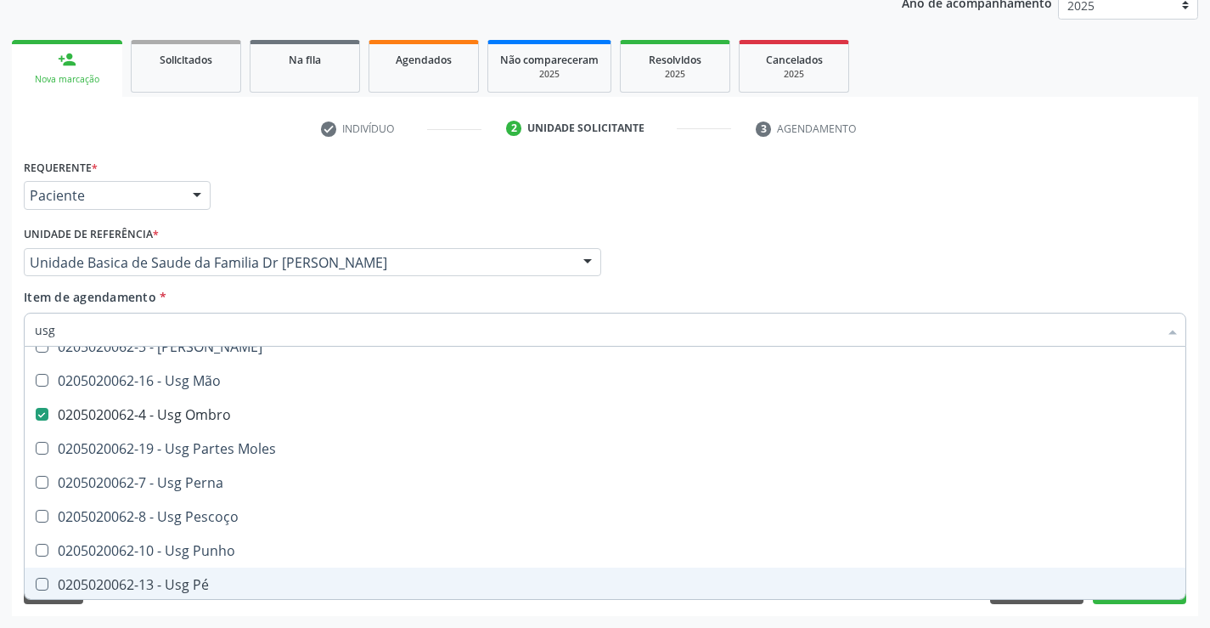
click at [1204, 557] on div "Acompanhamento Acompanhe a situação das marcações correntes e finalizadas Relat…" at bounding box center [605, 253] width 1210 height 748
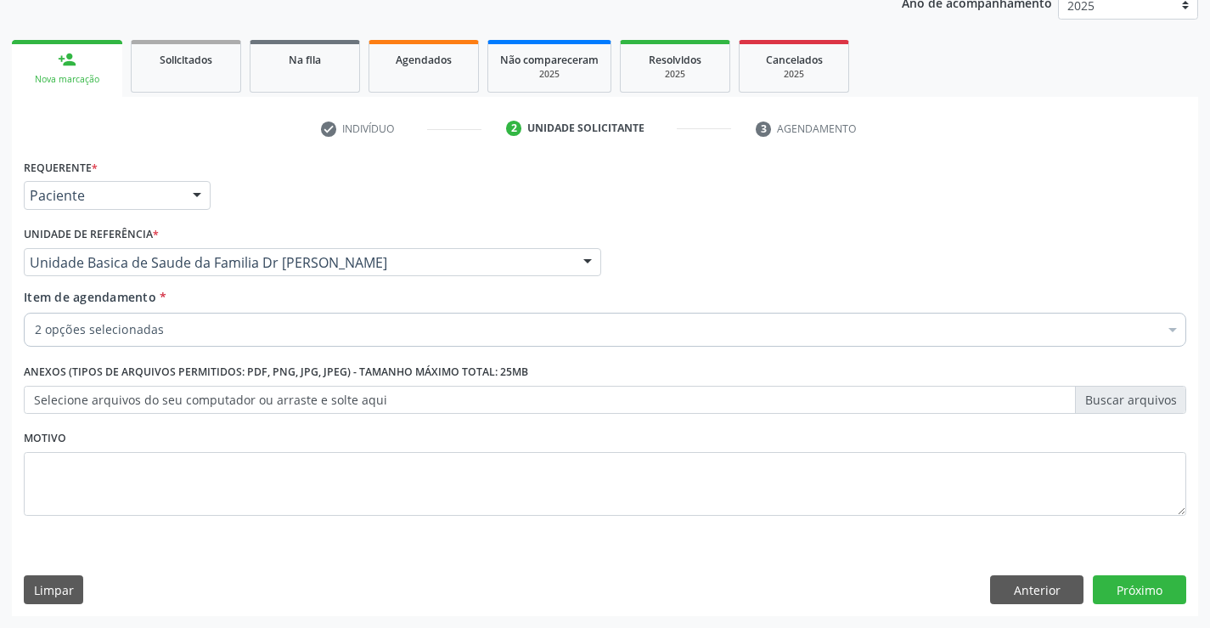
scroll to position [0, 0]
click at [1118, 586] on button "Próximo" at bounding box center [1139, 589] width 93 height 29
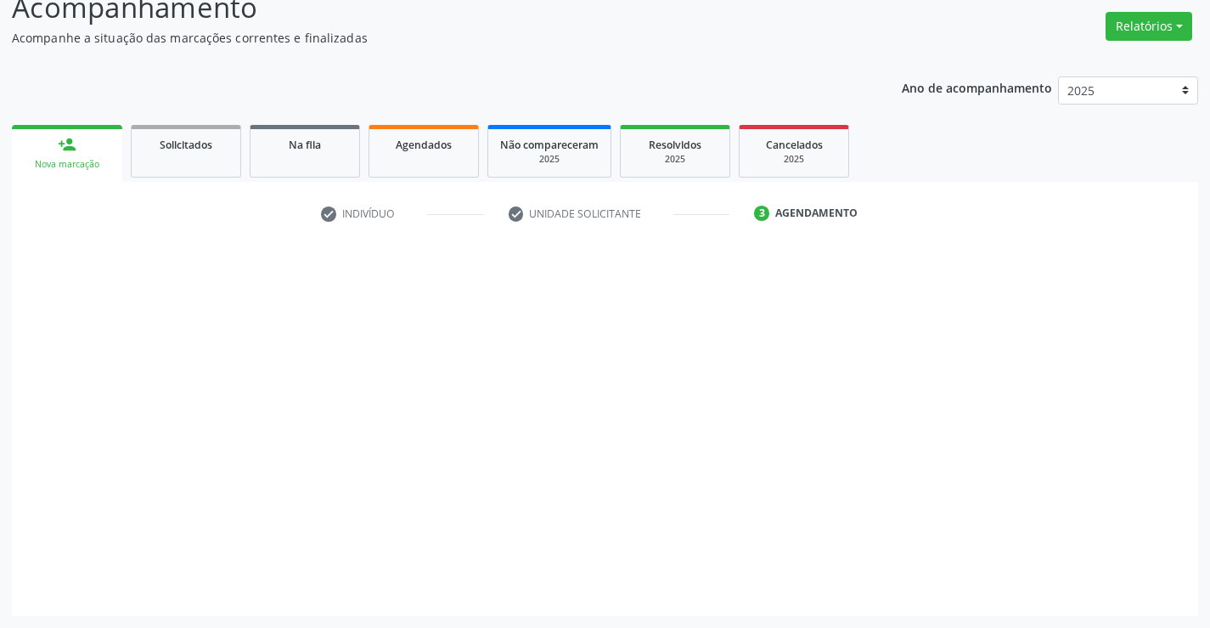
scroll to position [129, 0]
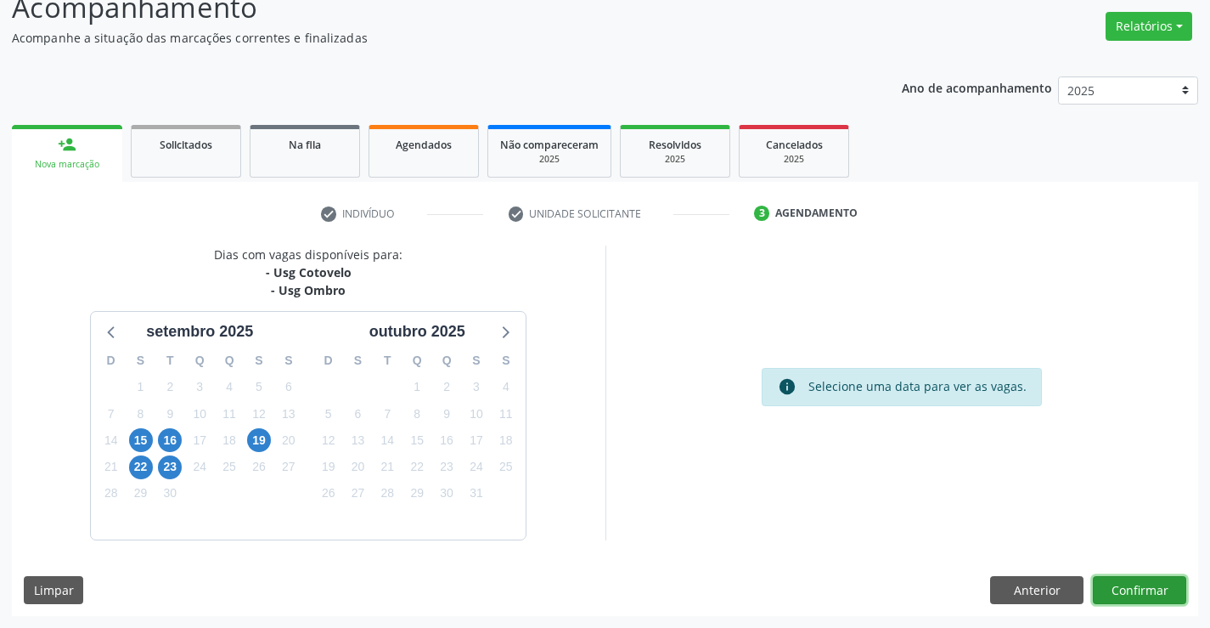
click at [1125, 593] on button "Confirmar" at bounding box center [1139, 590] width 93 height 29
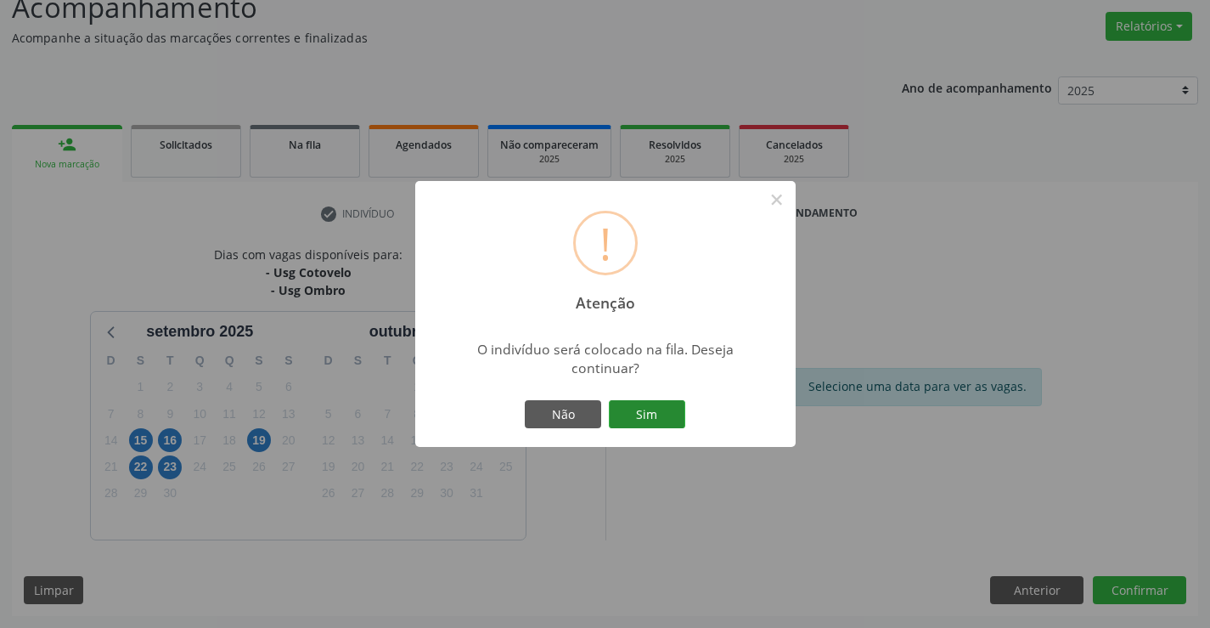
click at [637, 403] on button "Sim" at bounding box center [647, 414] width 76 height 29
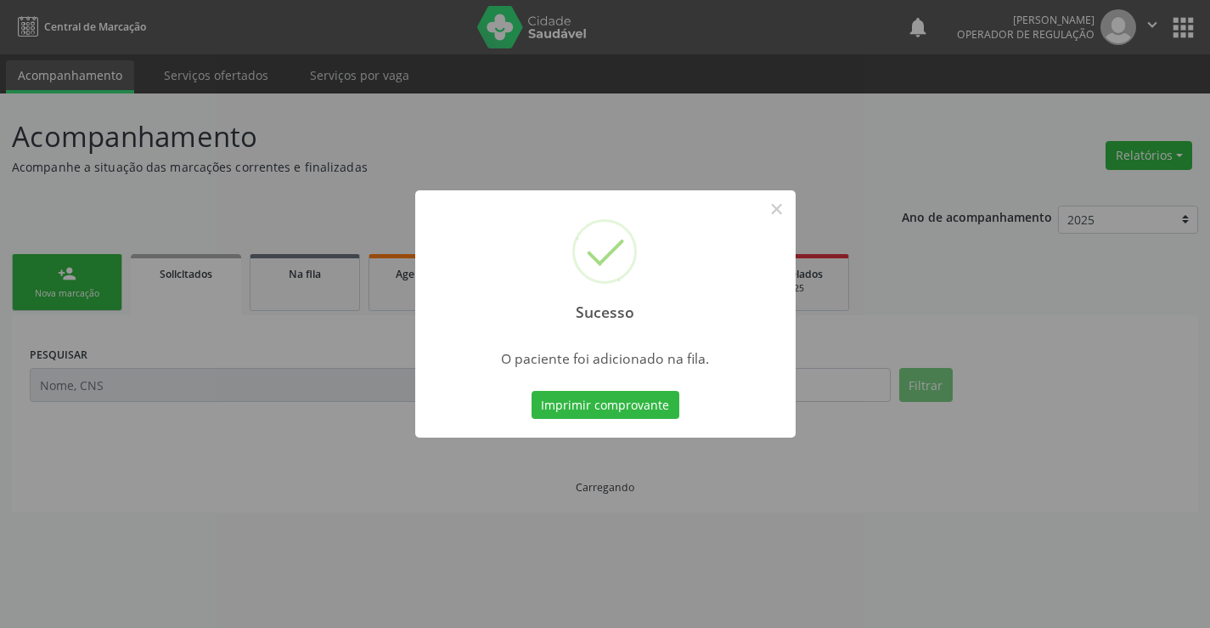
scroll to position [0, 0]
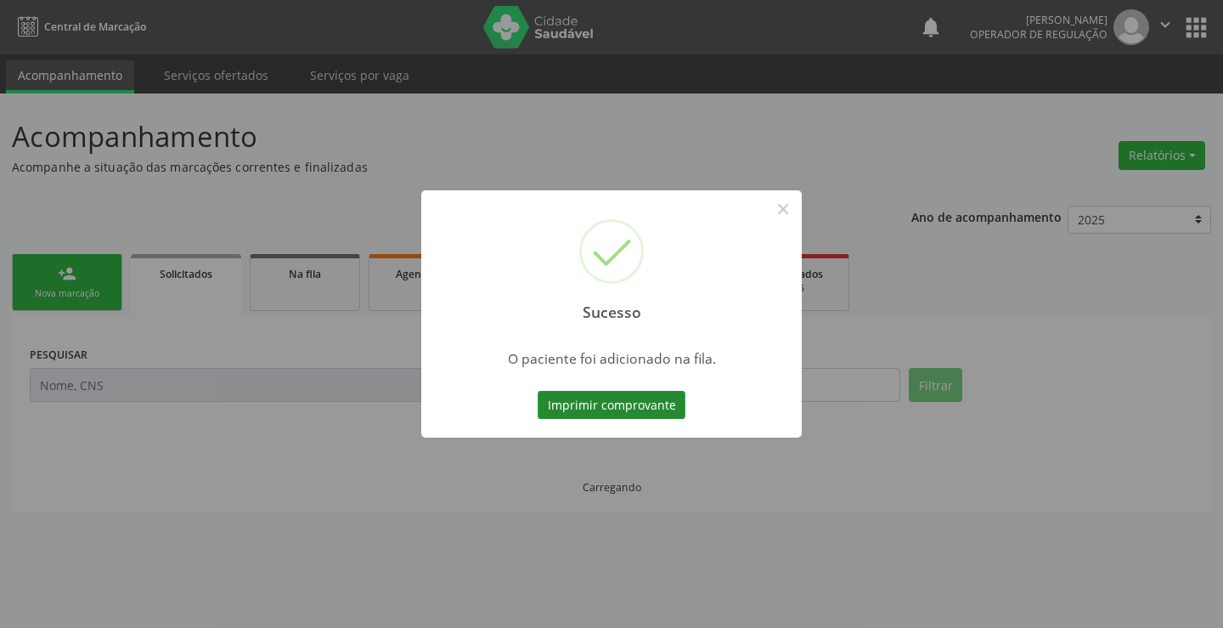
click at [623, 403] on button "Imprimir comprovante" at bounding box center [612, 405] width 148 height 29
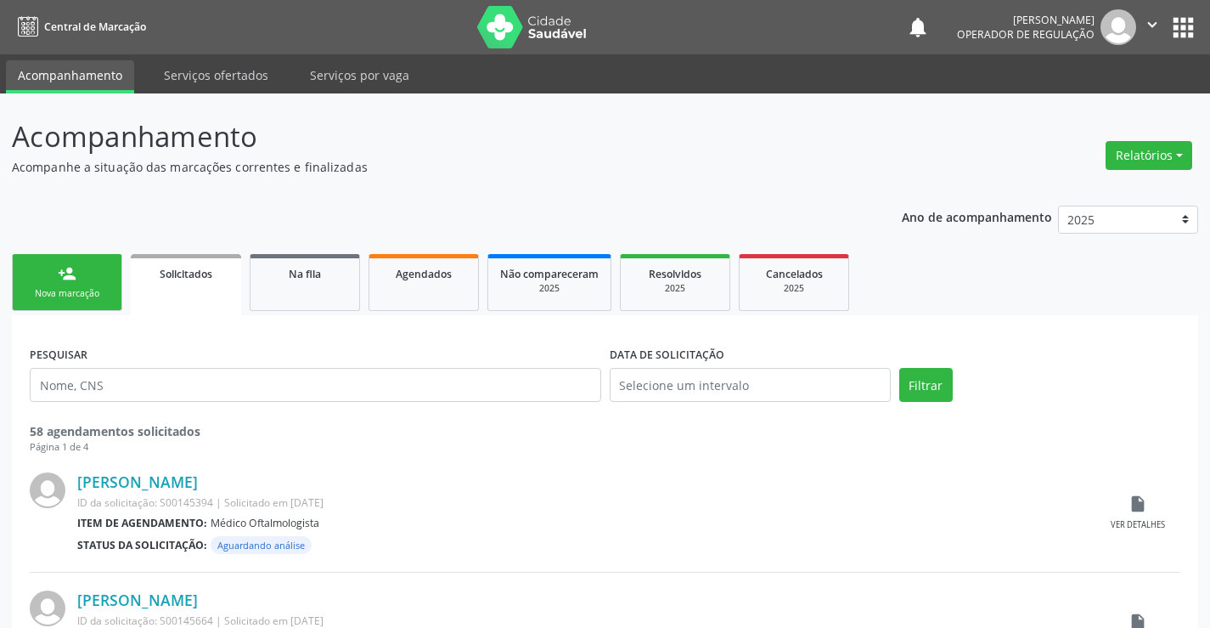
click at [87, 276] on link "person_add Nova marcação" at bounding box center [67, 282] width 110 height 57
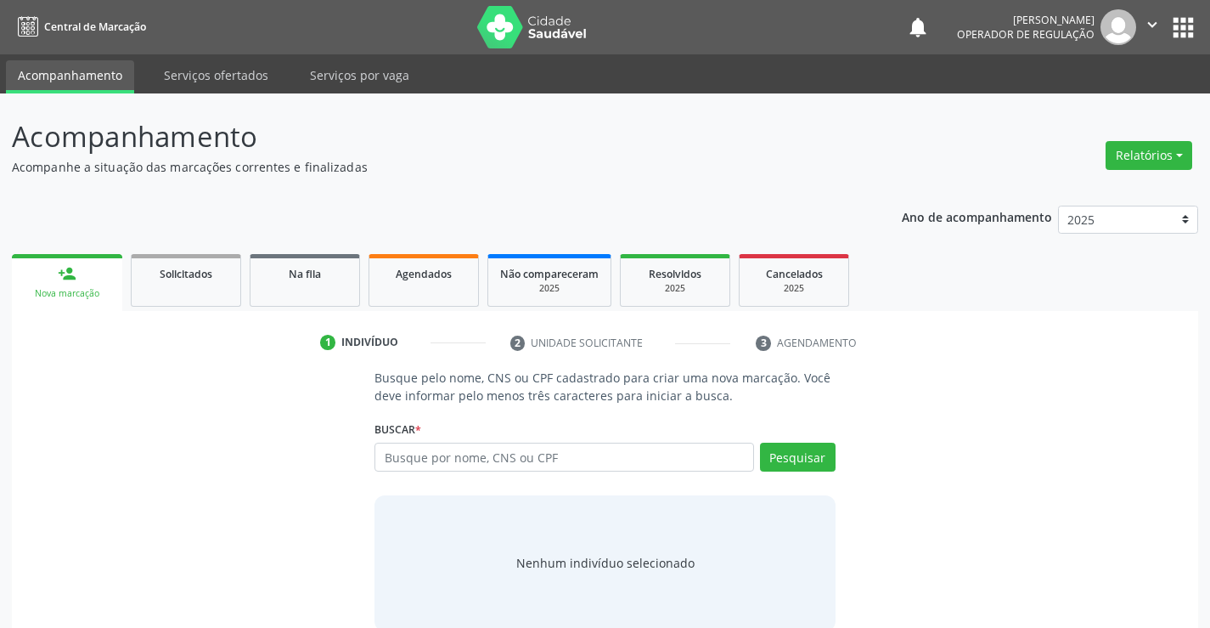
click at [1151, 22] on icon "" at bounding box center [1152, 24] width 19 height 19
click at [1115, 104] on link "Sair" at bounding box center [1109, 104] width 117 height 24
